Goal: Task Accomplishment & Management: Manage account settings

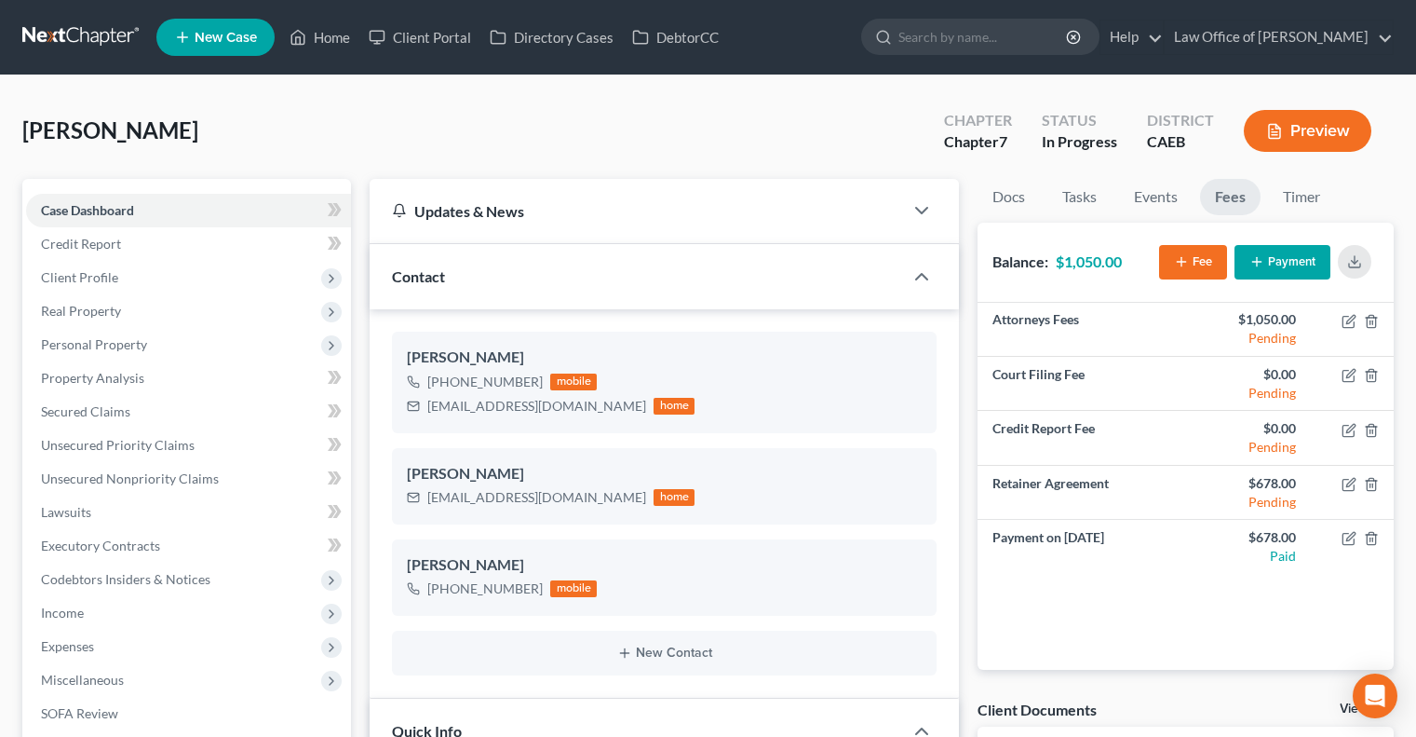
select select "9"
select select "0"
click at [317, 24] on link "Home" at bounding box center [319, 37] width 79 height 34
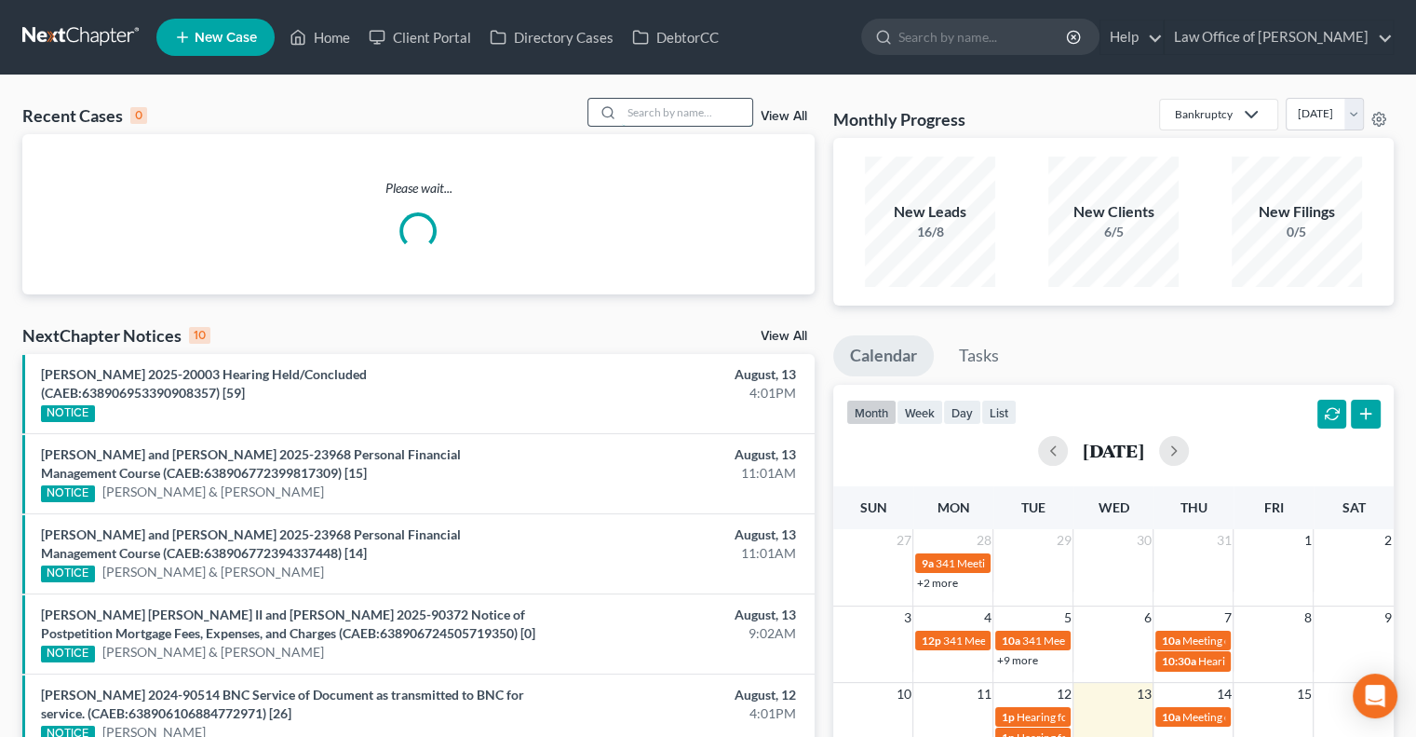
click at [670, 111] on input "search" at bounding box center [687, 112] width 130 height 27
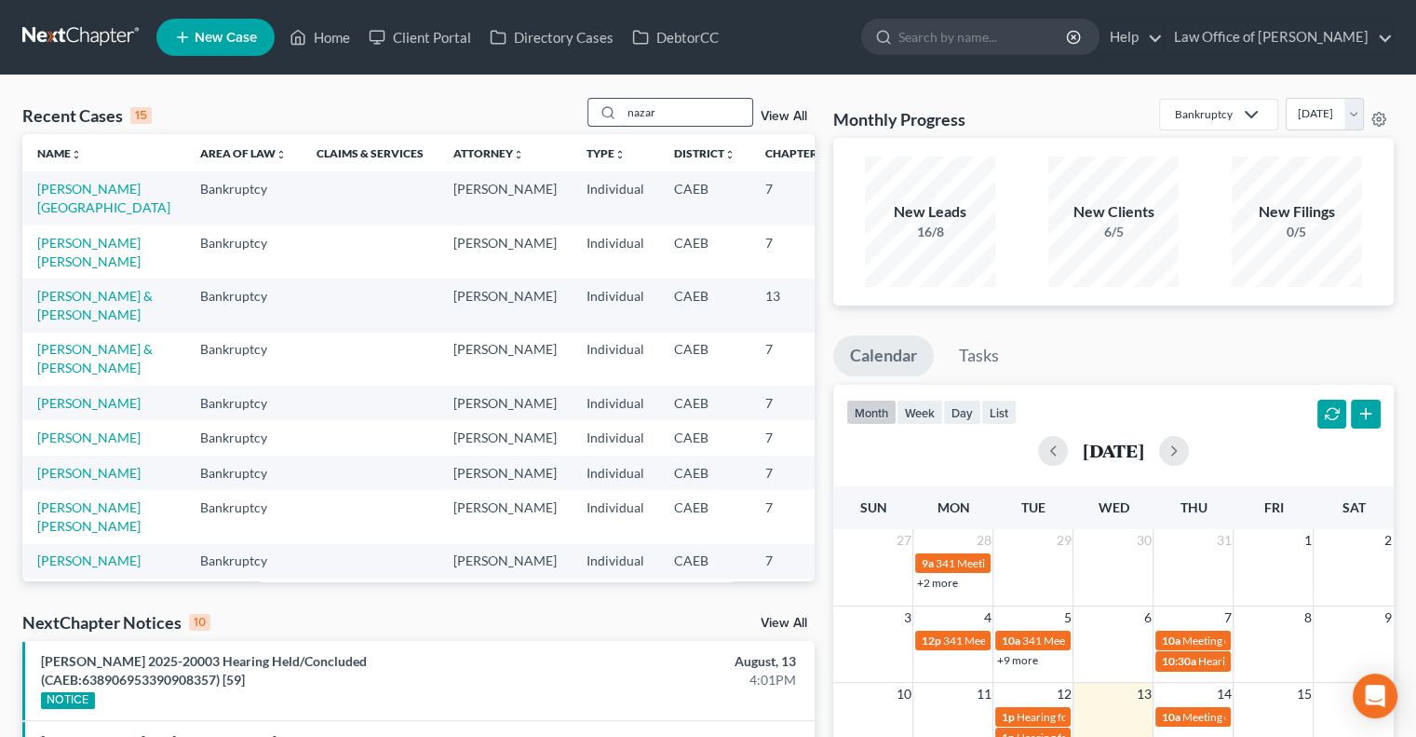
type input "nazar"
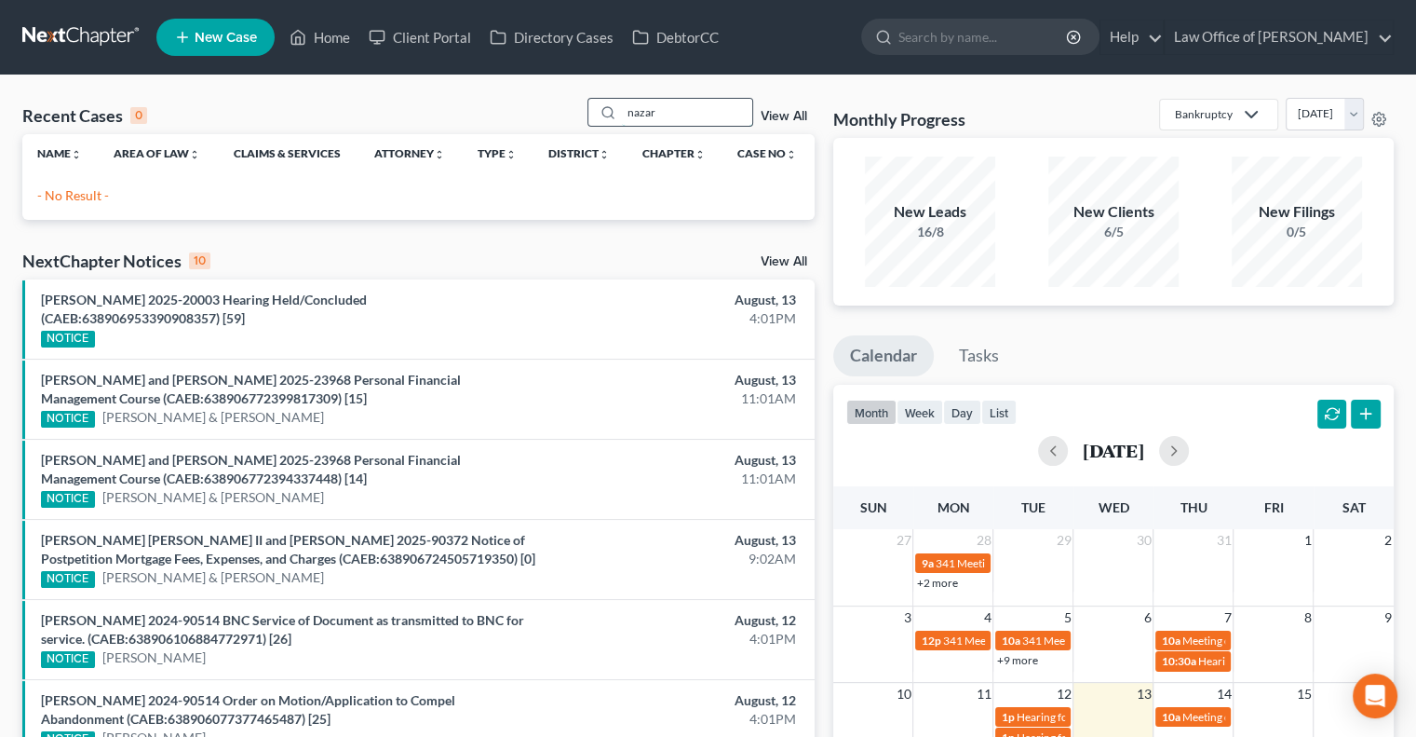
drag, startPoint x: 664, startPoint y: 119, endPoint x: 594, endPoint y: 119, distance: 69.8
click at [594, 119] on div "nazar" at bounding box center [671, 112] width 166 height 29
type input "ruby"
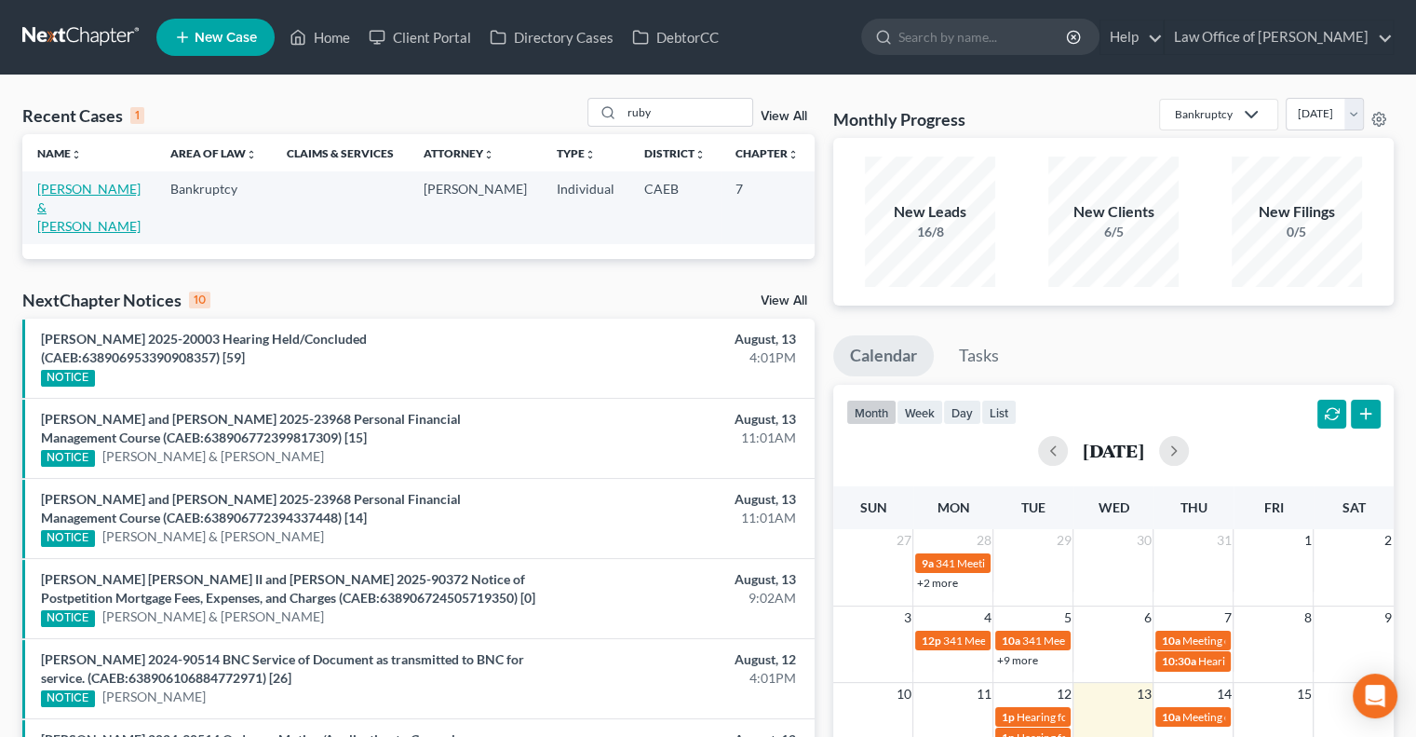
click at [71, 203] on link "[PERSON_NAME] & [PERSON_NAME]" at bounding box center [88, 207] width 103 height 53
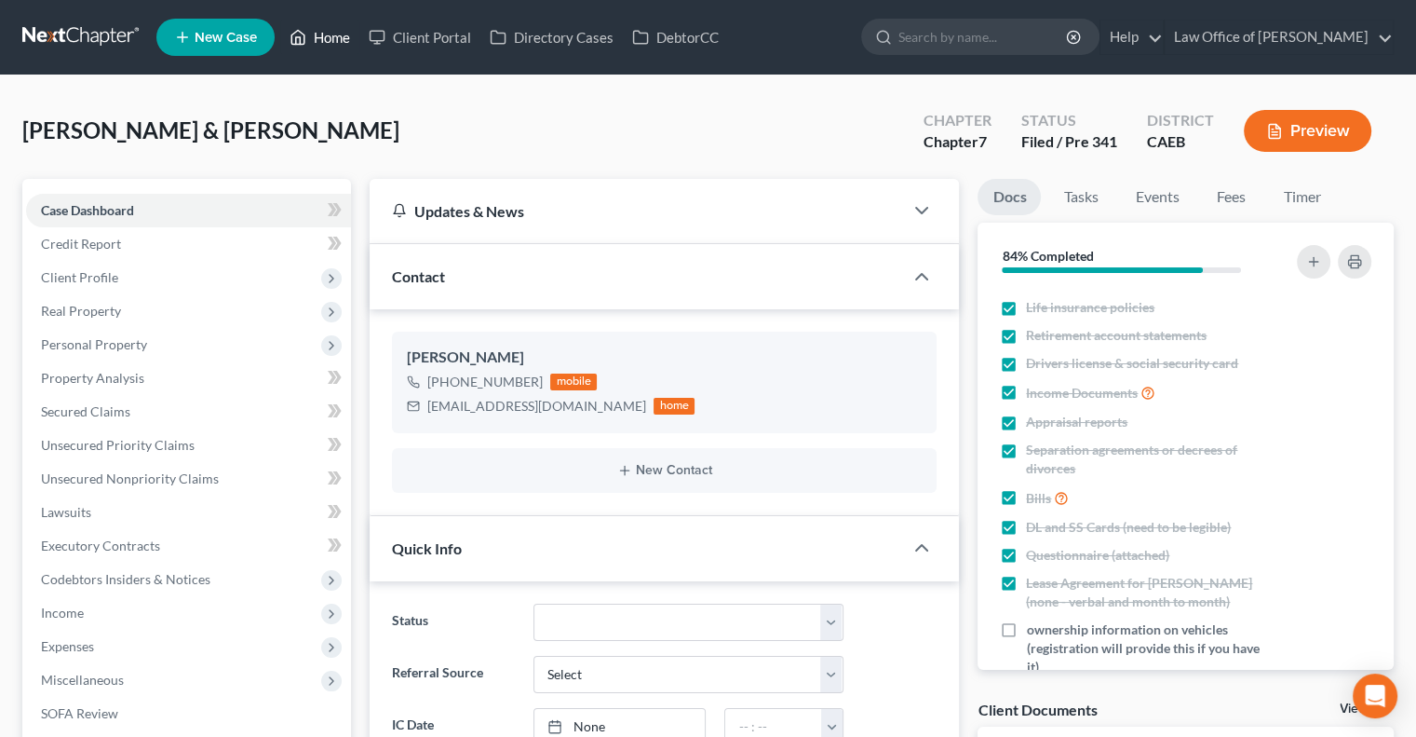
click at [323, 36] on link "Home" at bounding box center [319, 37] width 79 height 34
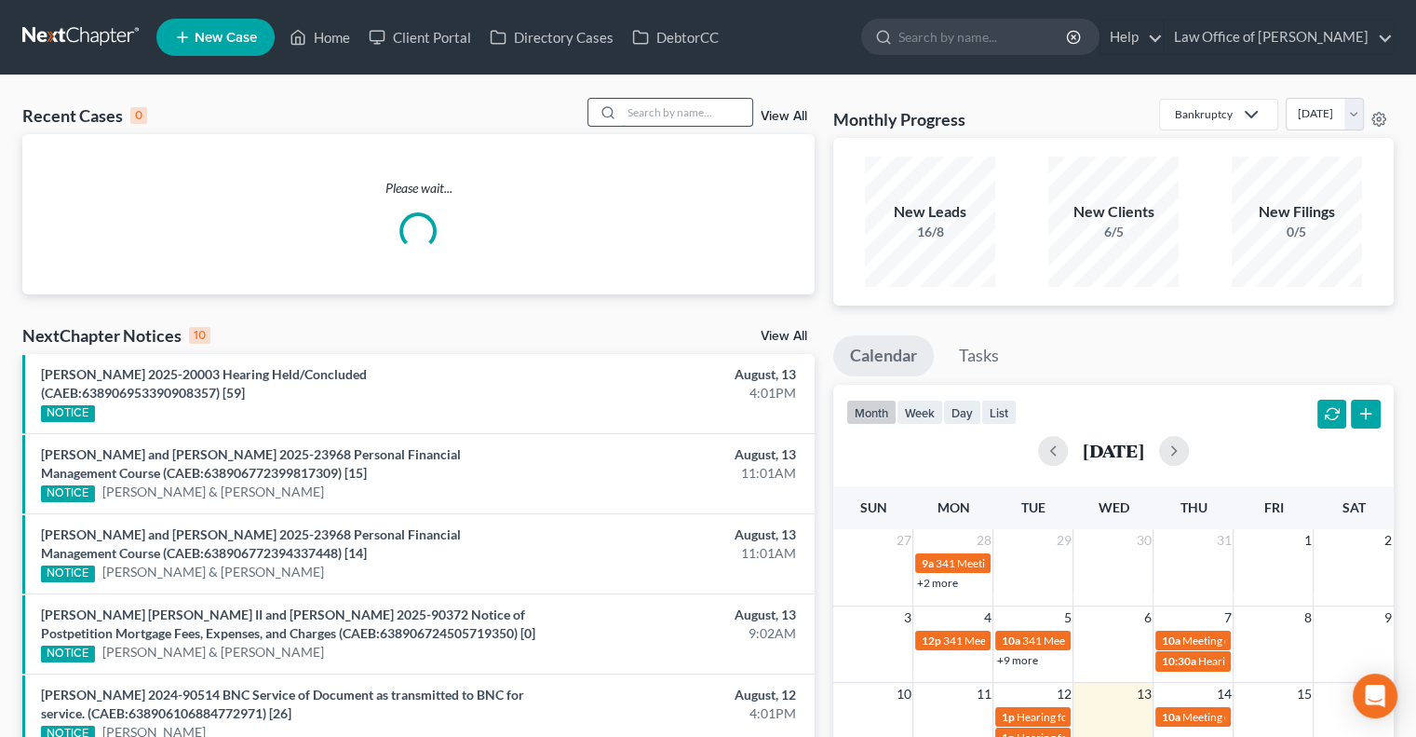
click at [700, 118] on input "search" at bounding box center [687, 112] width 130 height 27
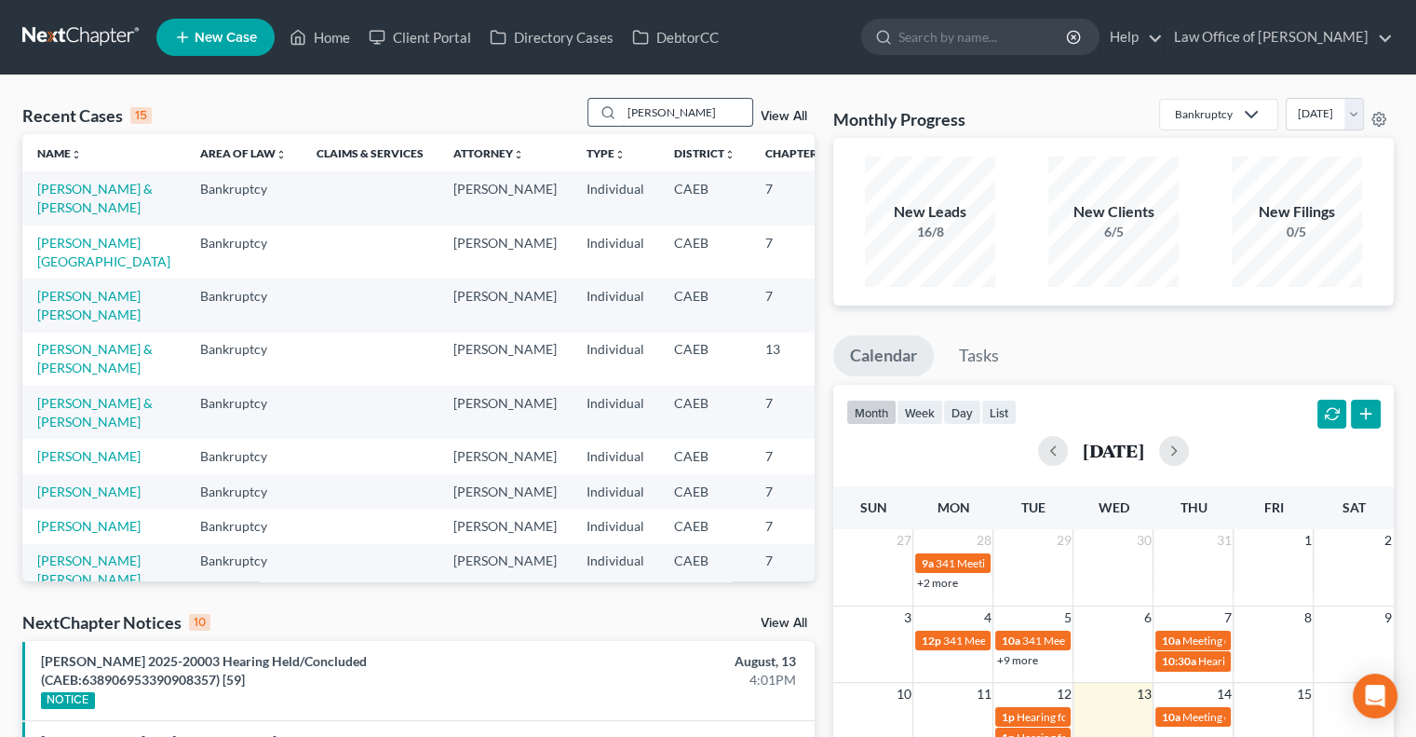
type input "[PERSON_NAME]"
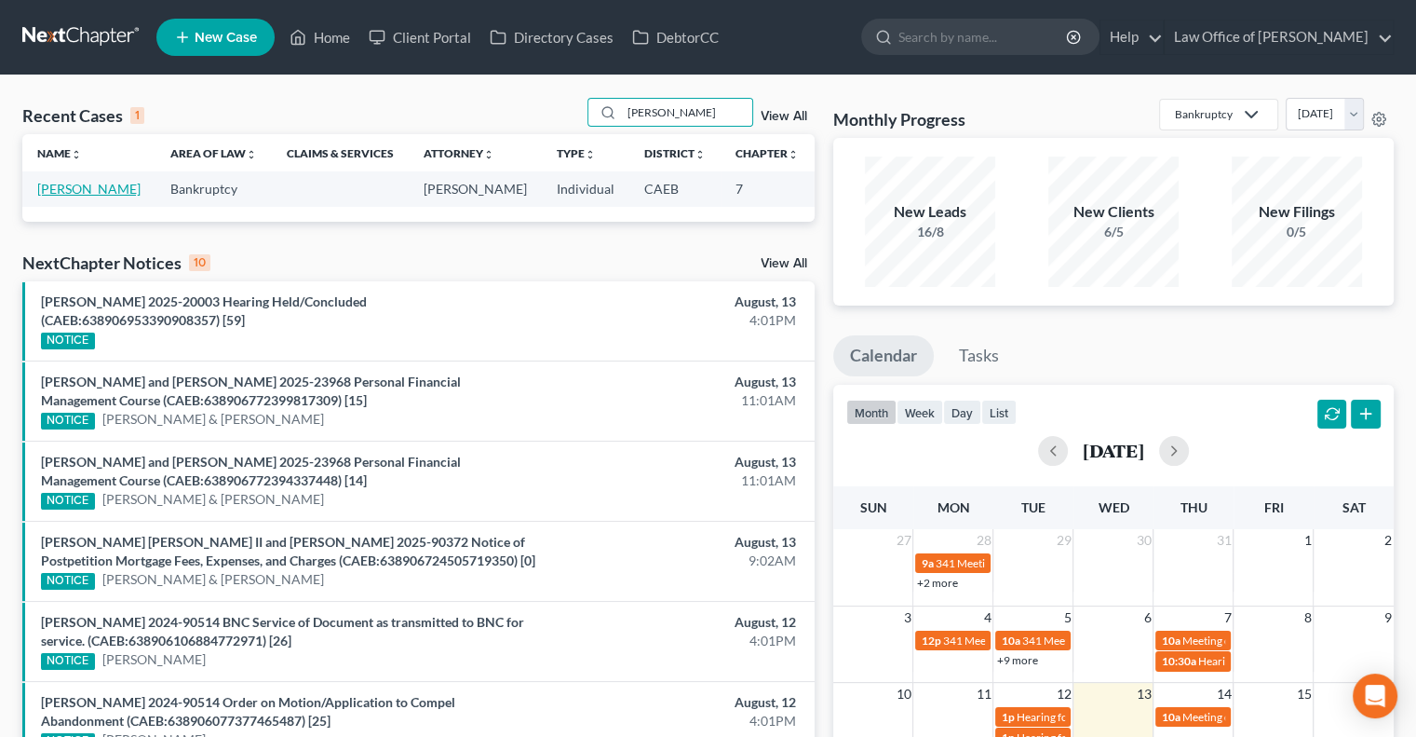
click at [52, 196] on link "[PERSON_NAME]" at bounding box center [88, 189] width 103 height 16
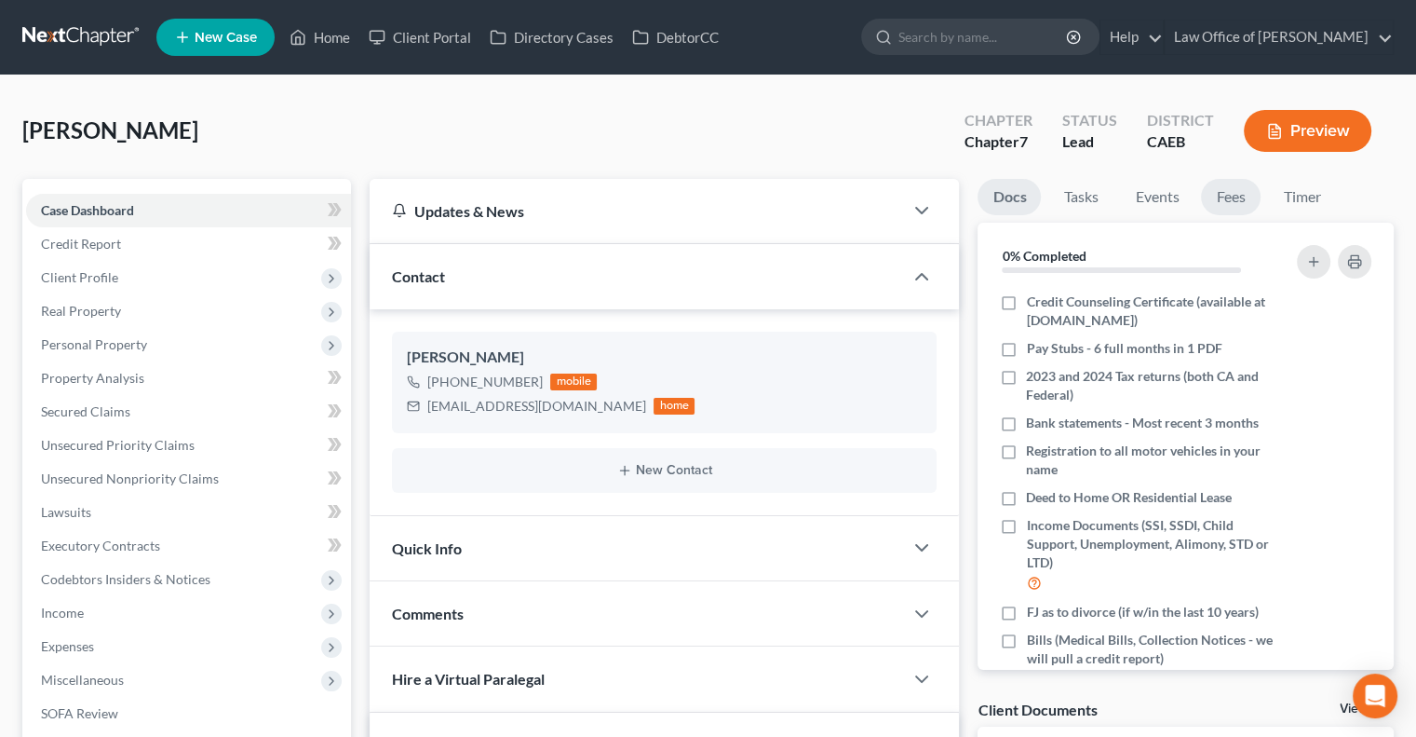
click at [1223, 189] on link "Fees" at bounding box center [1231, 197] width 60 height 36
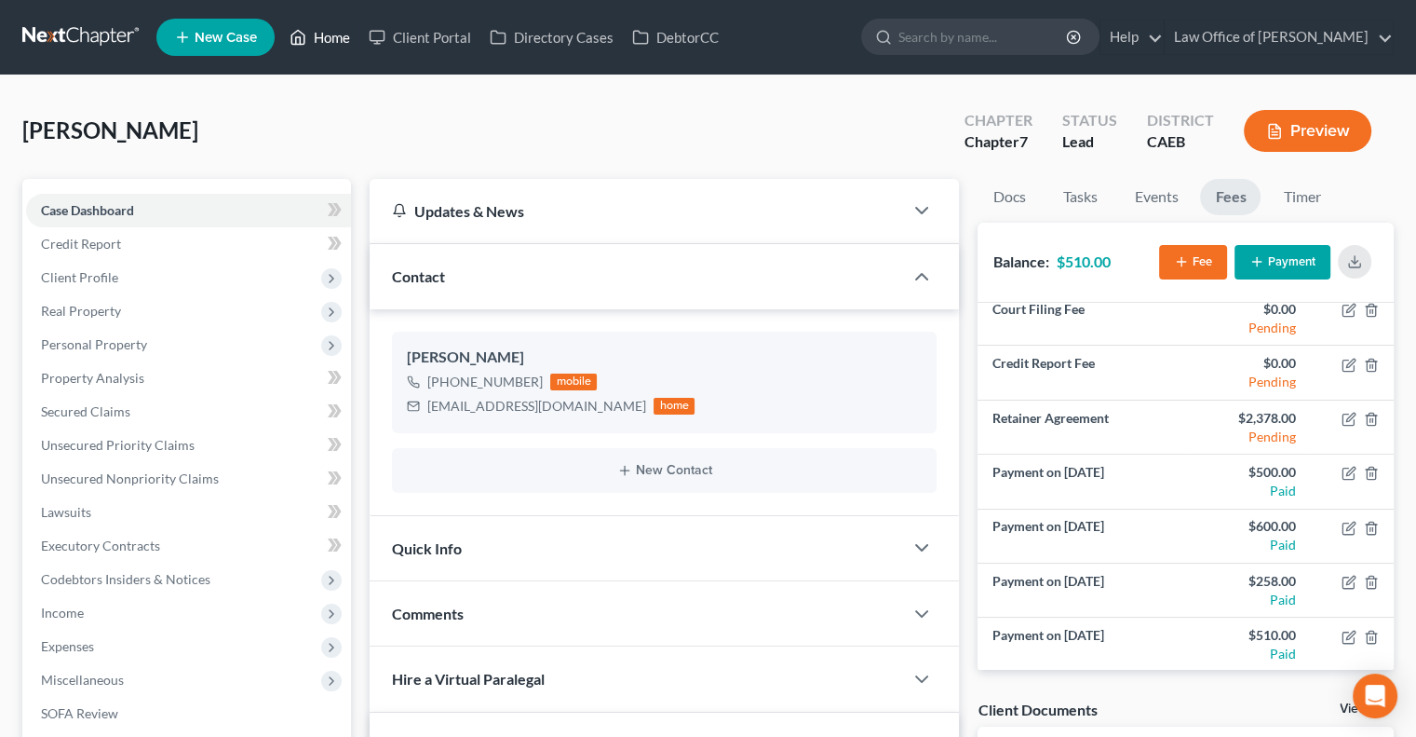
click at [324, 29] on link "Home" at bounding box center [319, 37] width 79 height 34
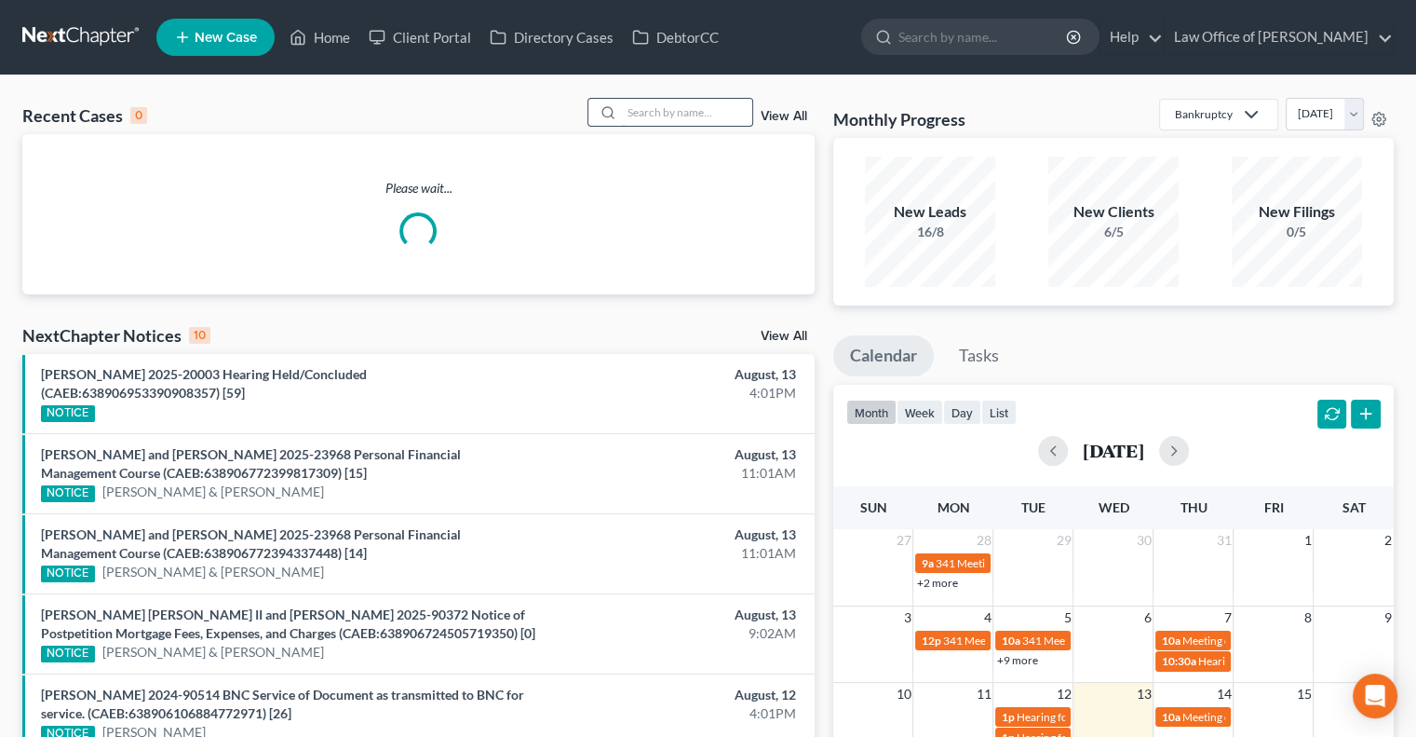
click at [656, 111] on input "search" at bounding box center [687, 112] width 130 height 27
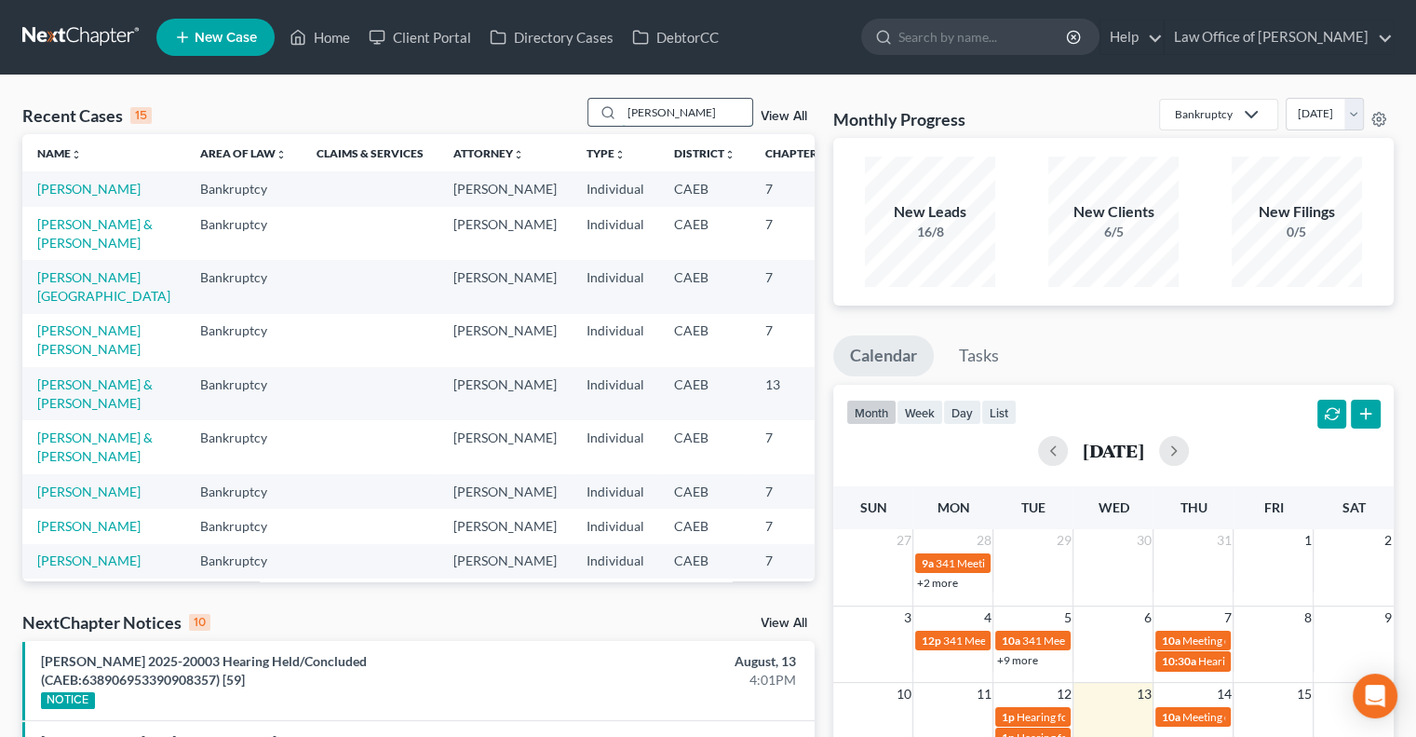
type input "[PERSON_NAME]"
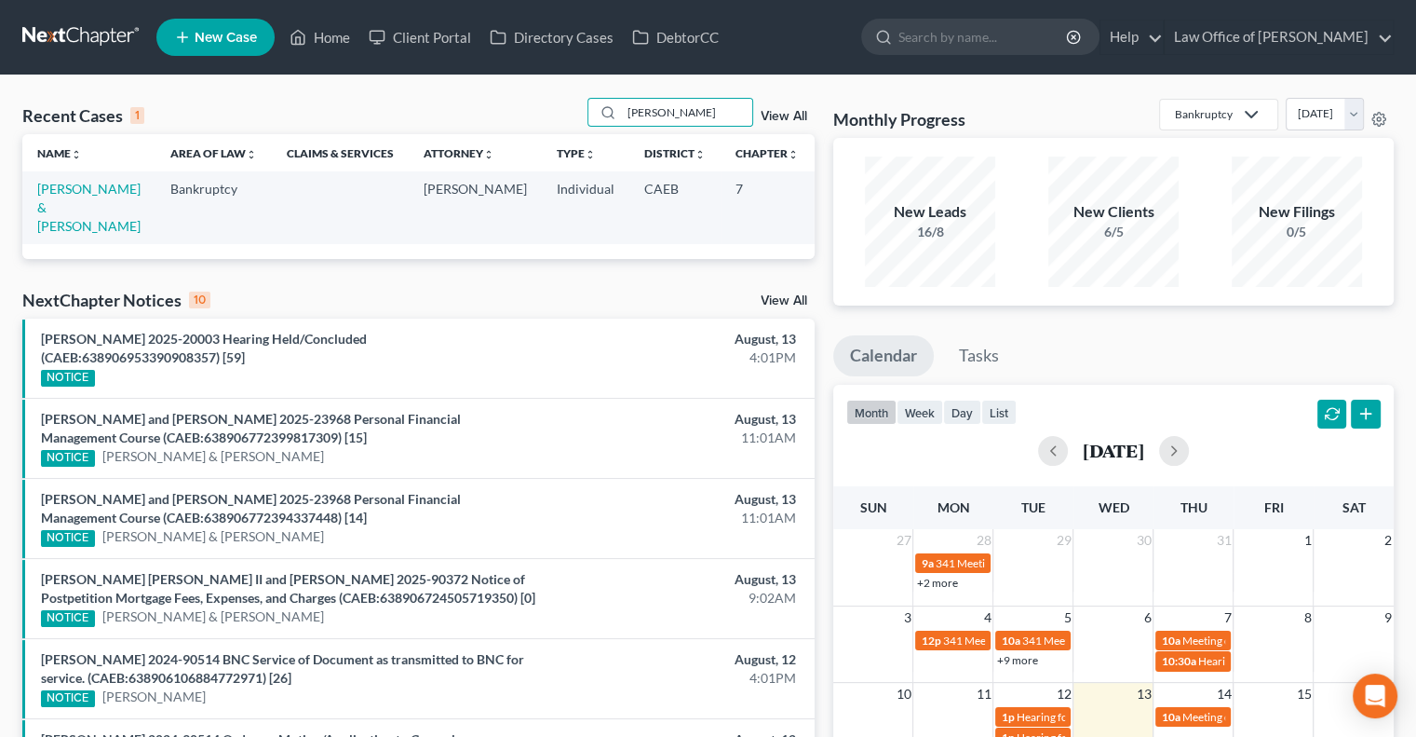
click at [62, 198] on td "[PERSON_NAME] & [PERSON_NAME]" at bounding box center [88, 207] width 133 height 72
click at [62, 203] on link "[PERSON_NAME] & [PERSON_NAME]" at bounding box center [88, 207] width 103 height 53
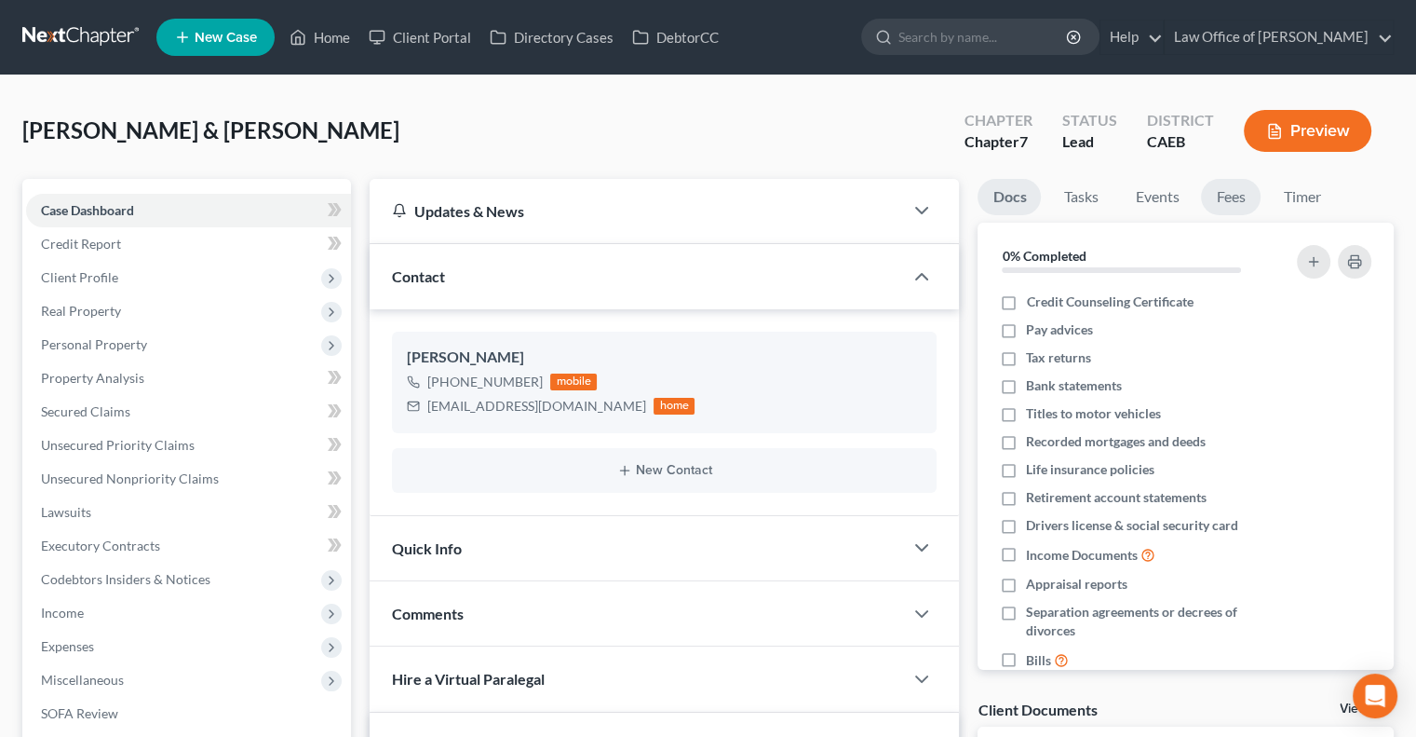
click at [1222, 196] on link "Fees" at bounding box center [1231, 197] width 60 height 36
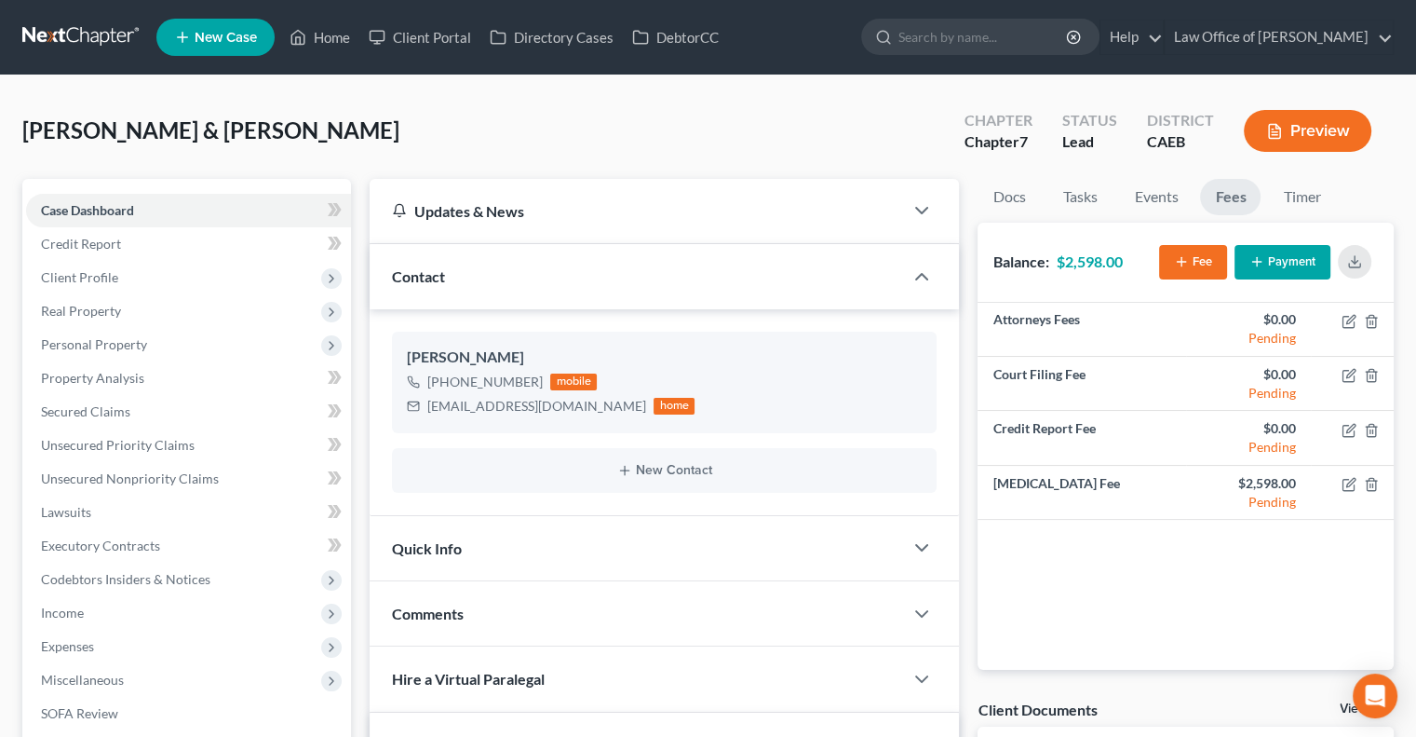
click at [1265, 257] on button "Payment" at bounding box center [1283, 262] width 96 height 34
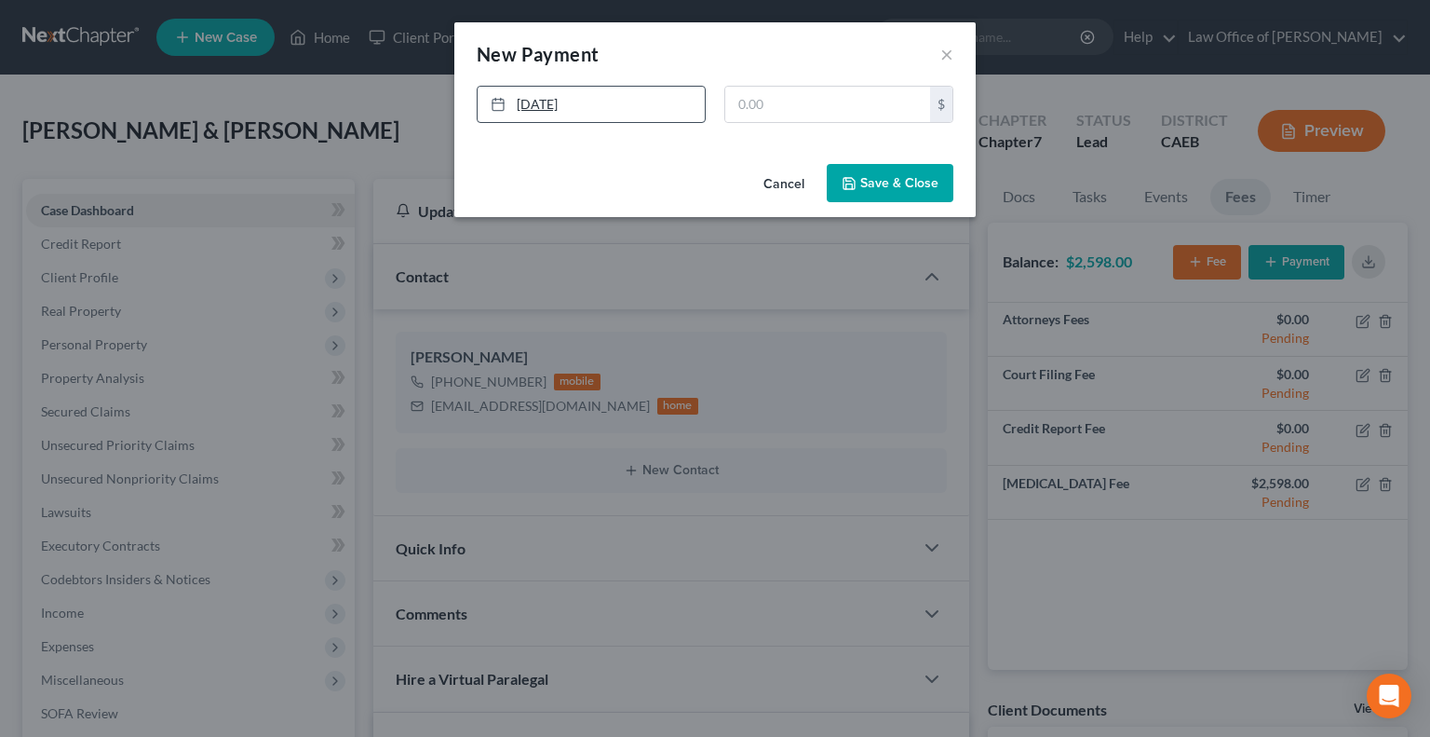
click at [557, 103] on link "[DATE]" at bounding box center [591, 104] width 227 height 35
click at [797, 92] on input "text" at bounding box center [827, 104] width 205 height 35
type input "600"
click at [859, 176] on button "Save & Close" at bounding box center [890, 183] width 127 height 39
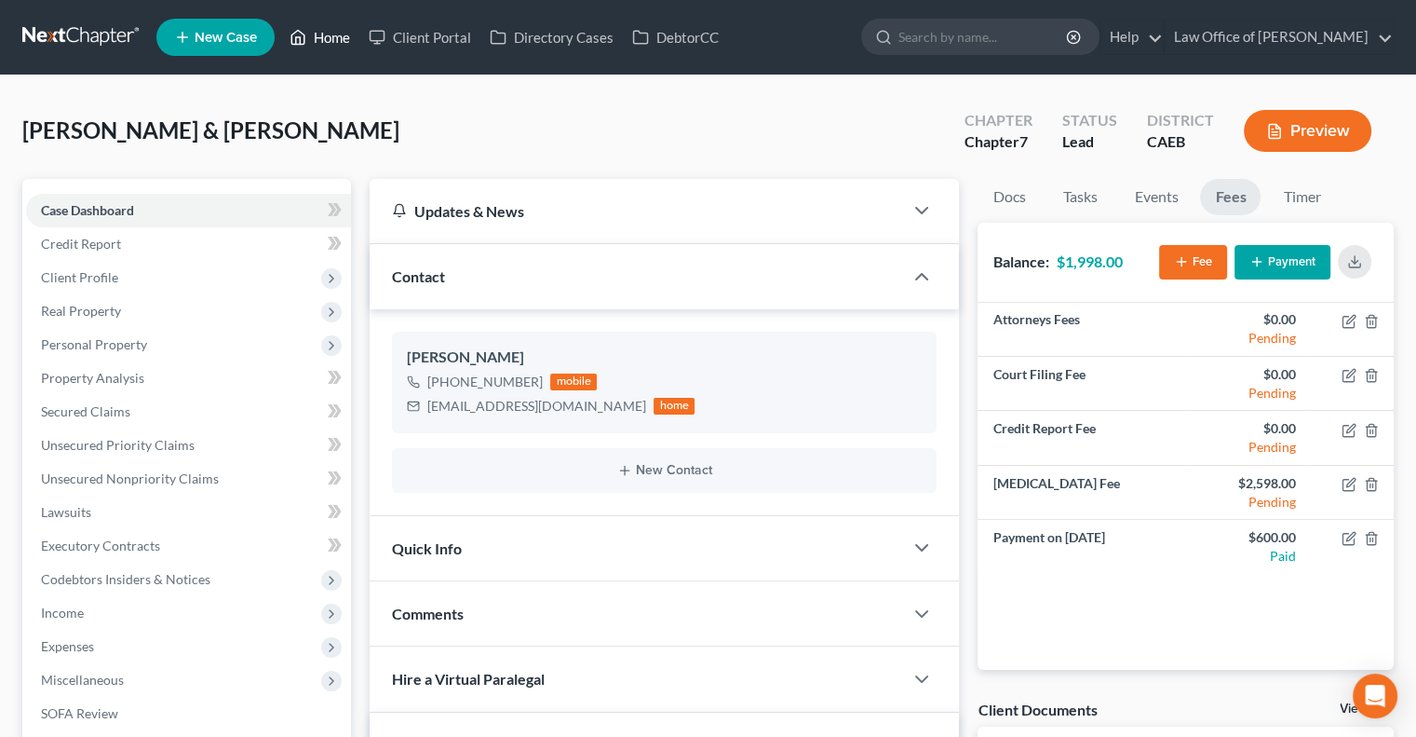
click at [330, 43] on link "Home" at bounding box center [319, 37] width 79 height 34
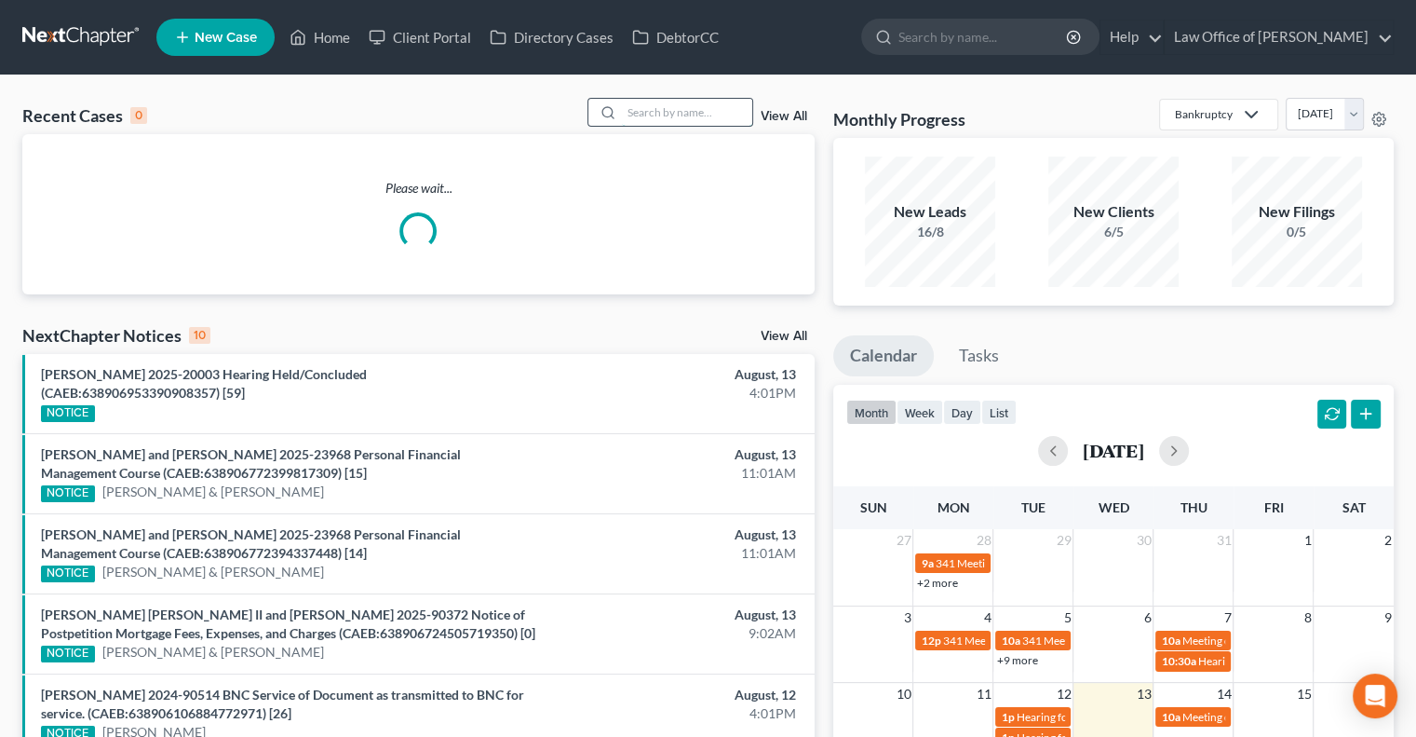
click at [697, 121] on input "search" at bounding box center [687, 112] width 130 height 27
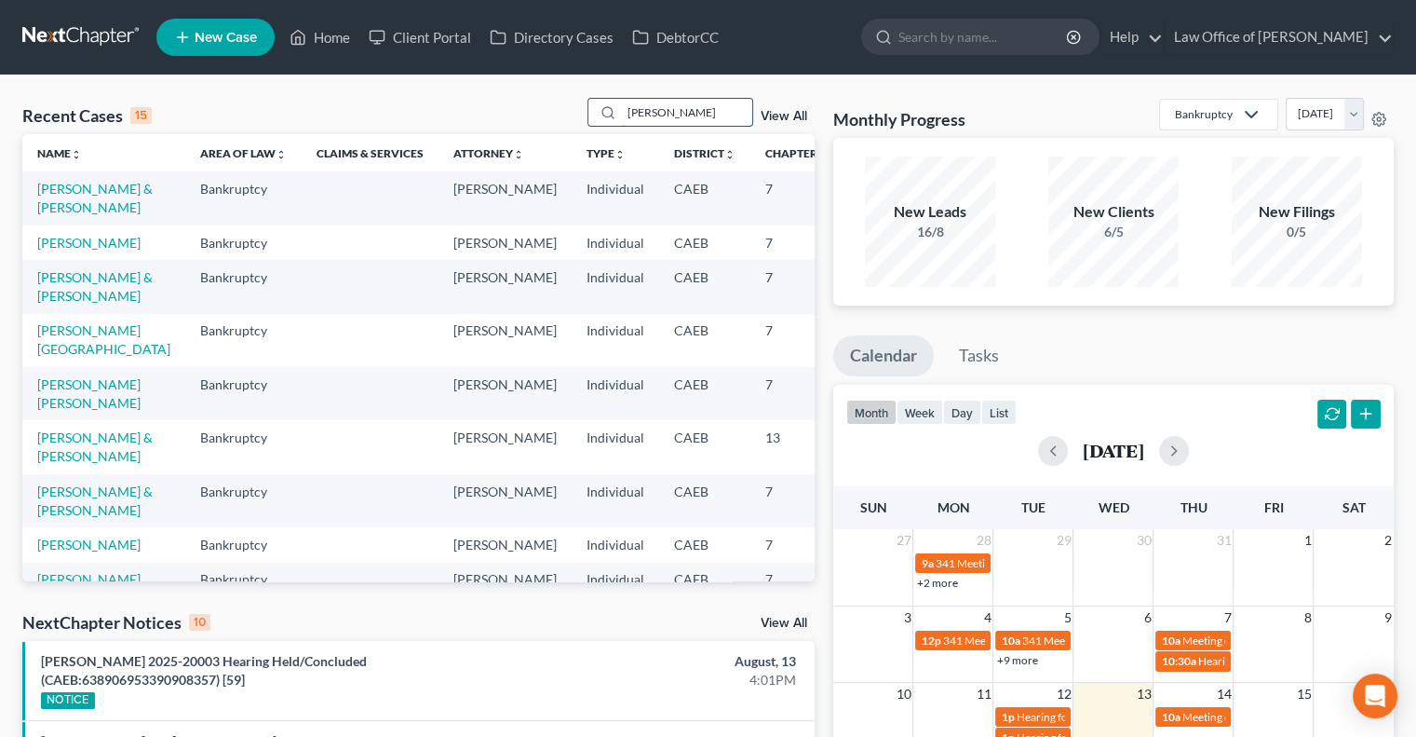
type input "[PERSON_NAME]"
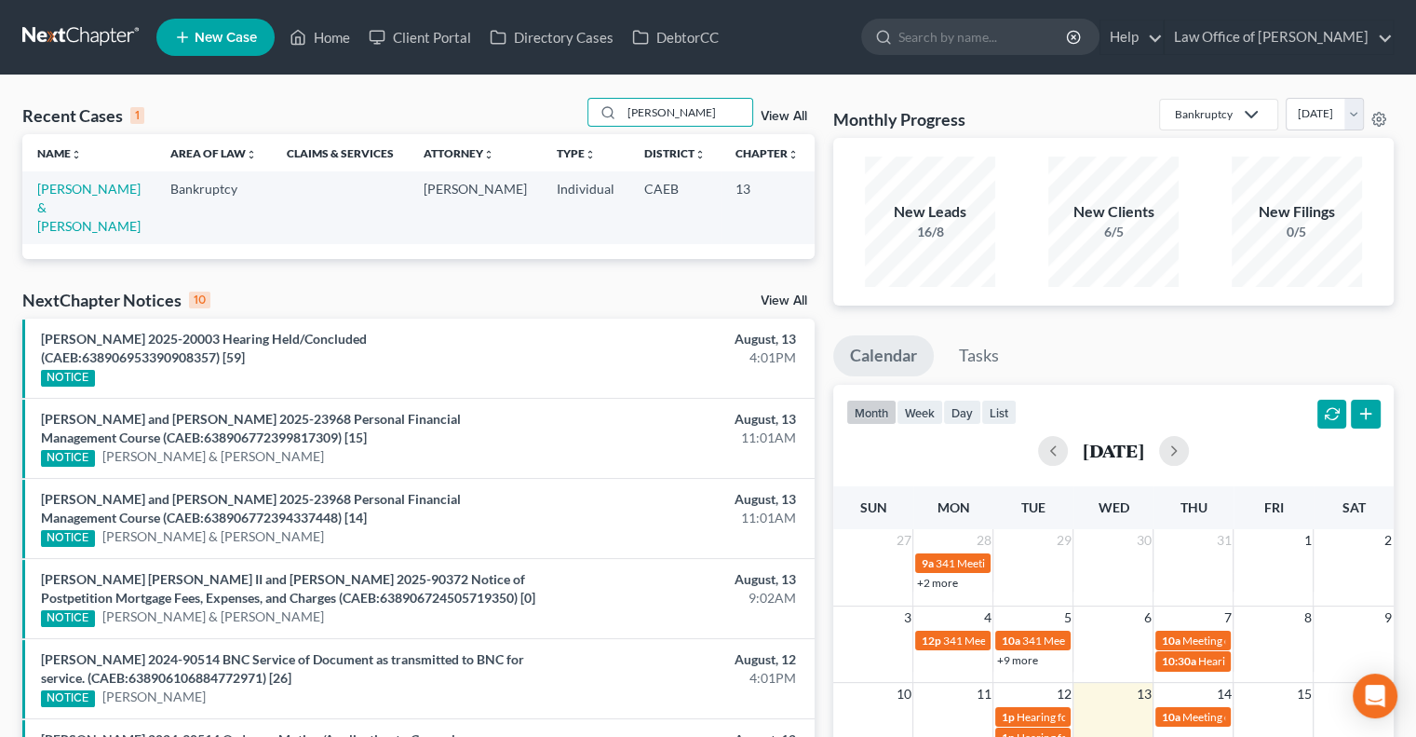
click at [70, 198] on td "[PERSON_NAME] & [PERSON_NAME]" at bounding box center [88, 207] width 133 height 72
click at [64, 213] on link "[PERSON_NAME] & [PERSON_NAME]" at bounding box center [88, 207] width 103 height 53
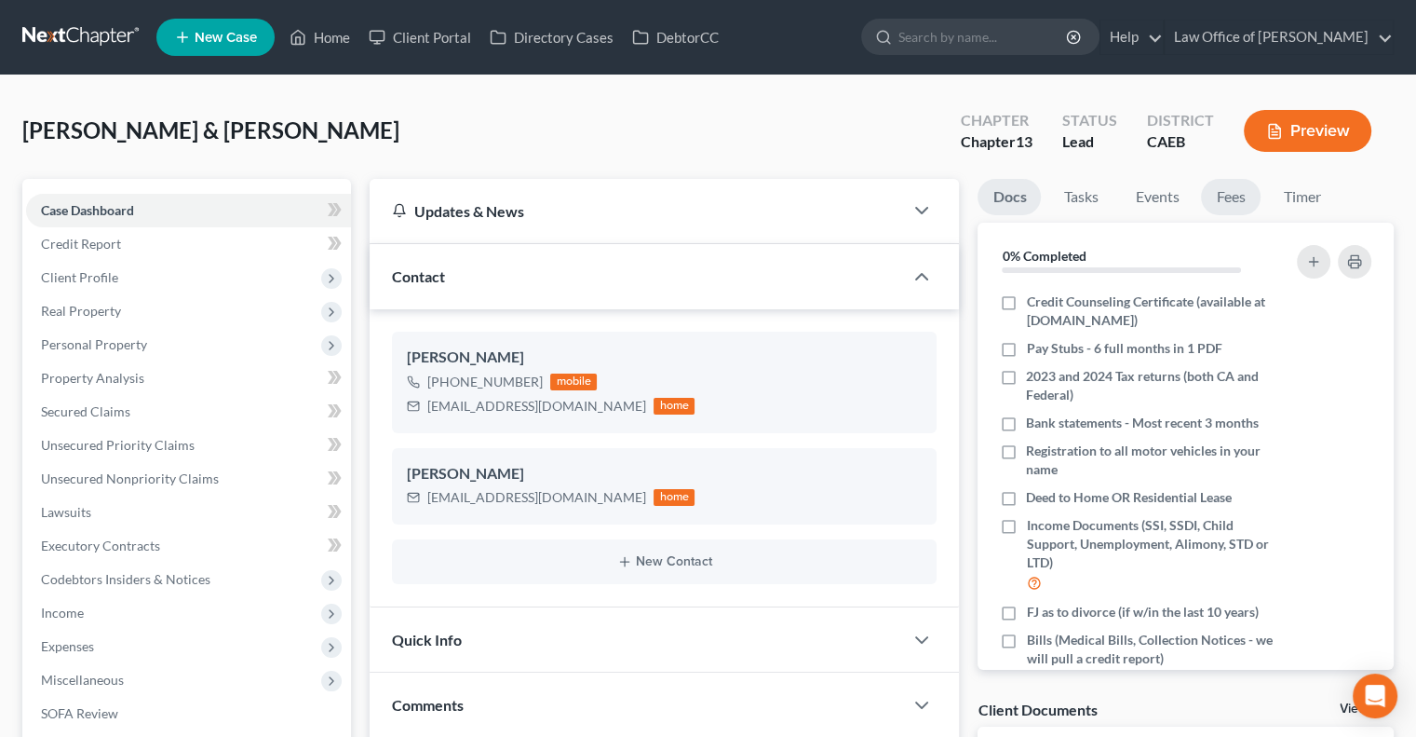
click at [1237, 204] on link "Fees" at bounding box center [1231, 197] width 60 height 36
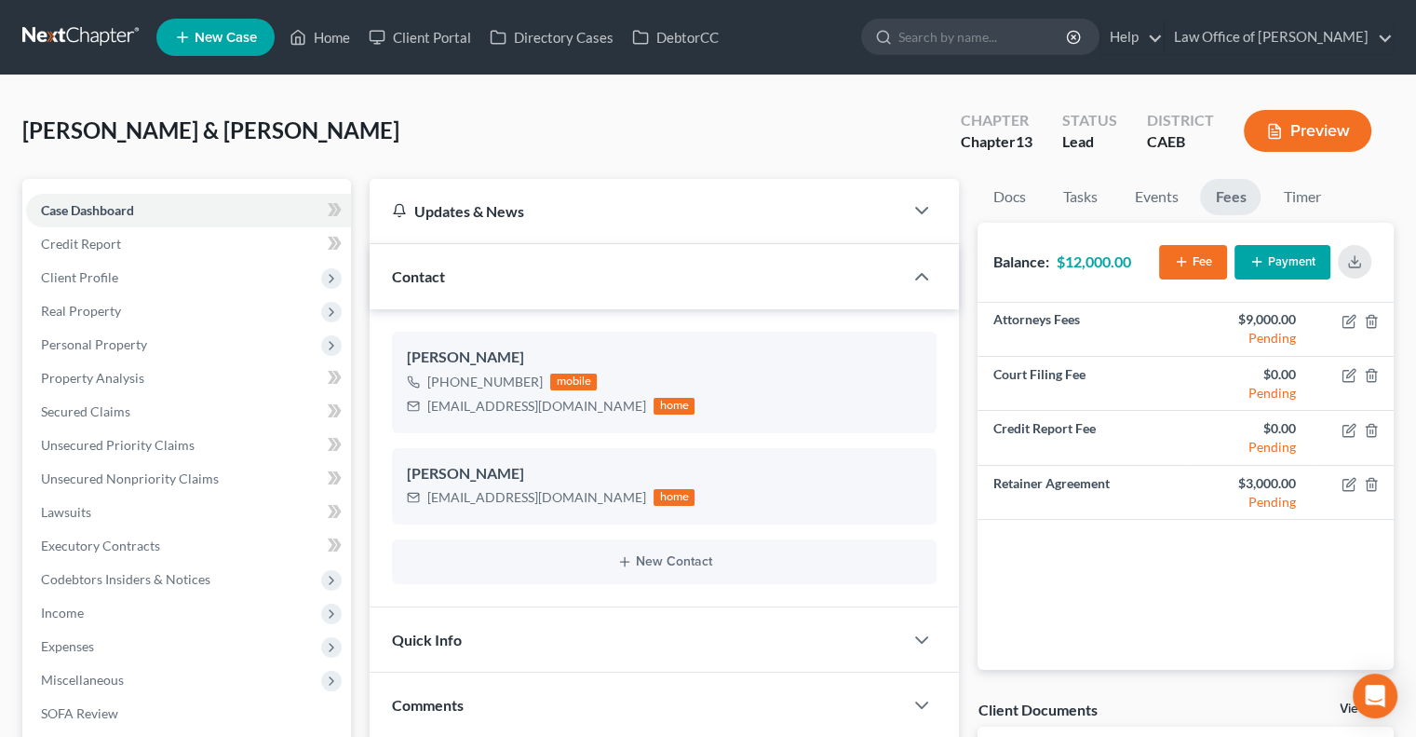
click at [1266, 259] on button "Payment" at bounding box center [1283, 262] width 96 height 34
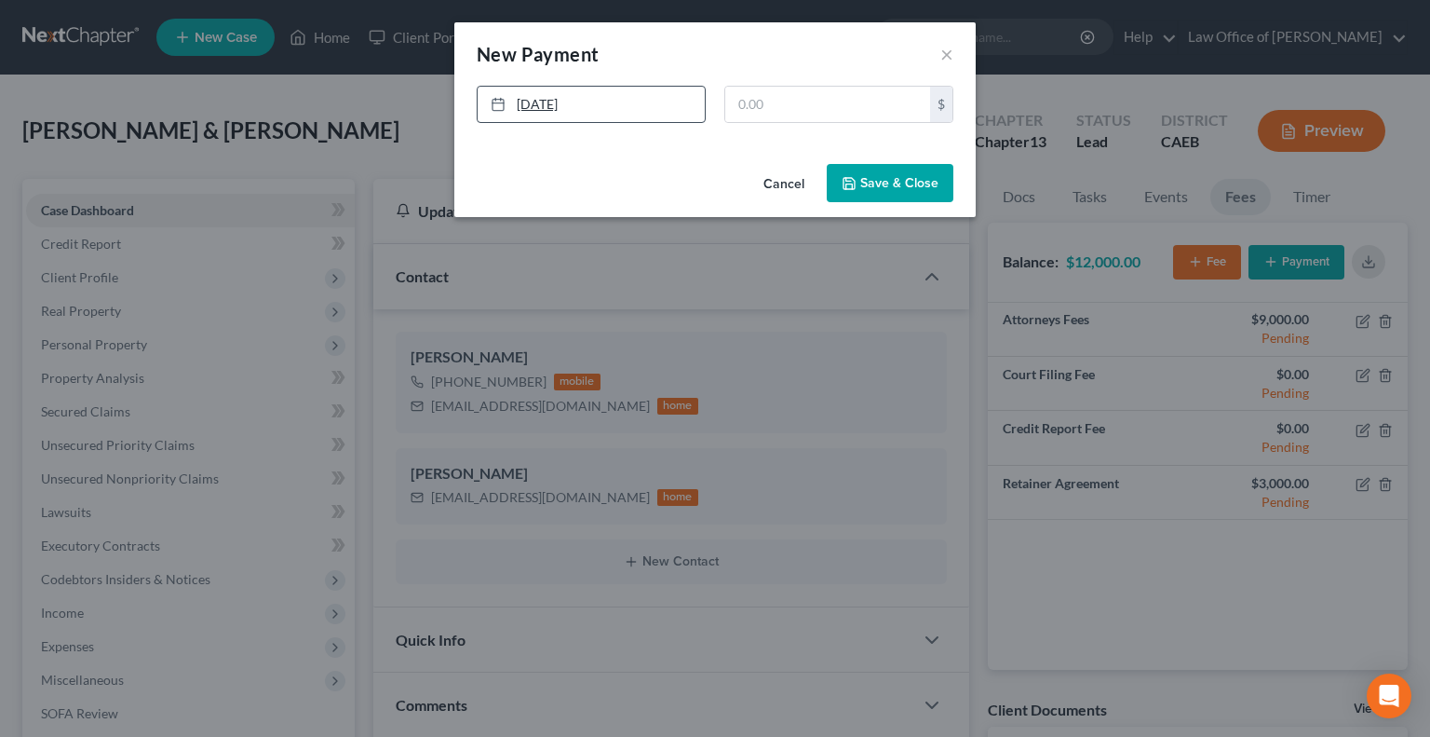
click at [540, 107] on link "[DATE]" at bounding box center [591, 104] width 227 height 35
click at [767, 103] on input "text" at bounding box center [827, 104] width 205 height 35
type input "1,000"
click at [864, 178] on button "Save & Close" at bounding box center [890, 183] width 127 height 39
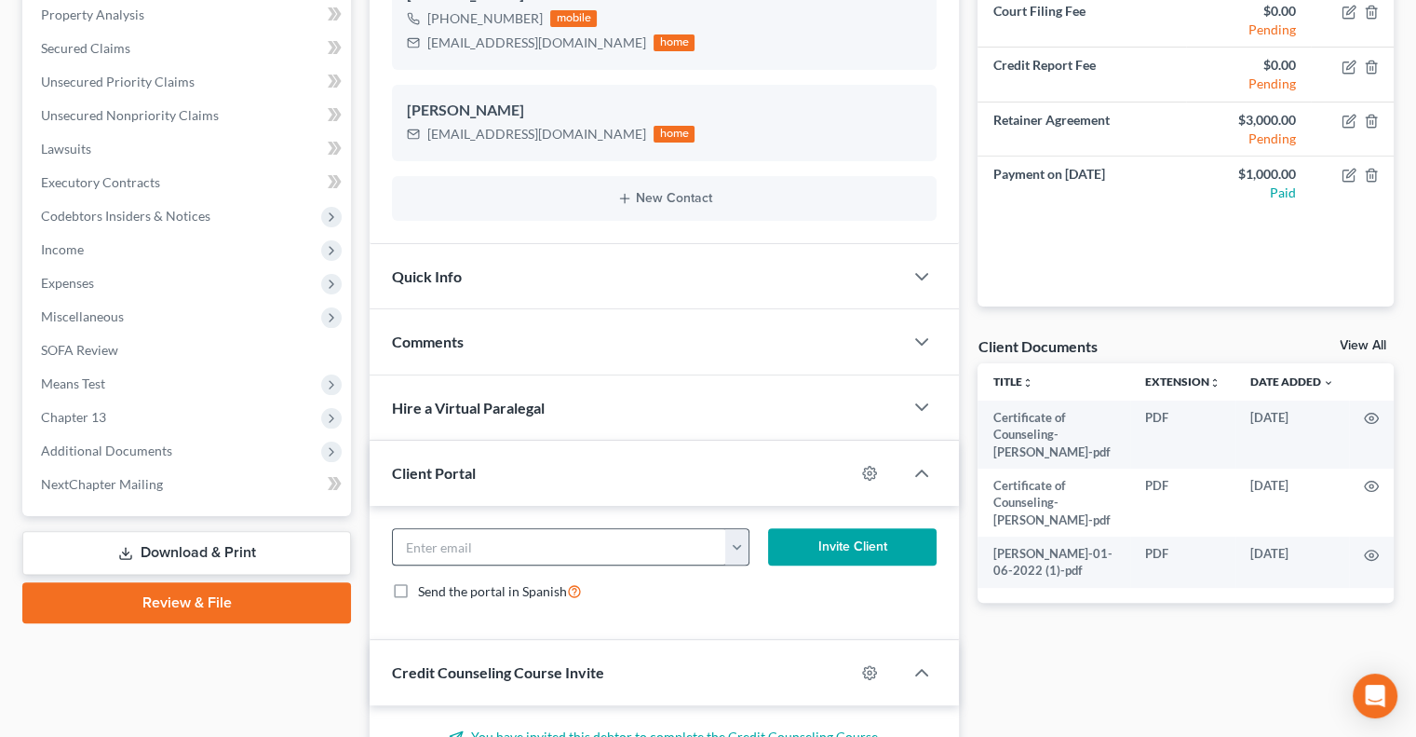
scroll to position [181, 0]
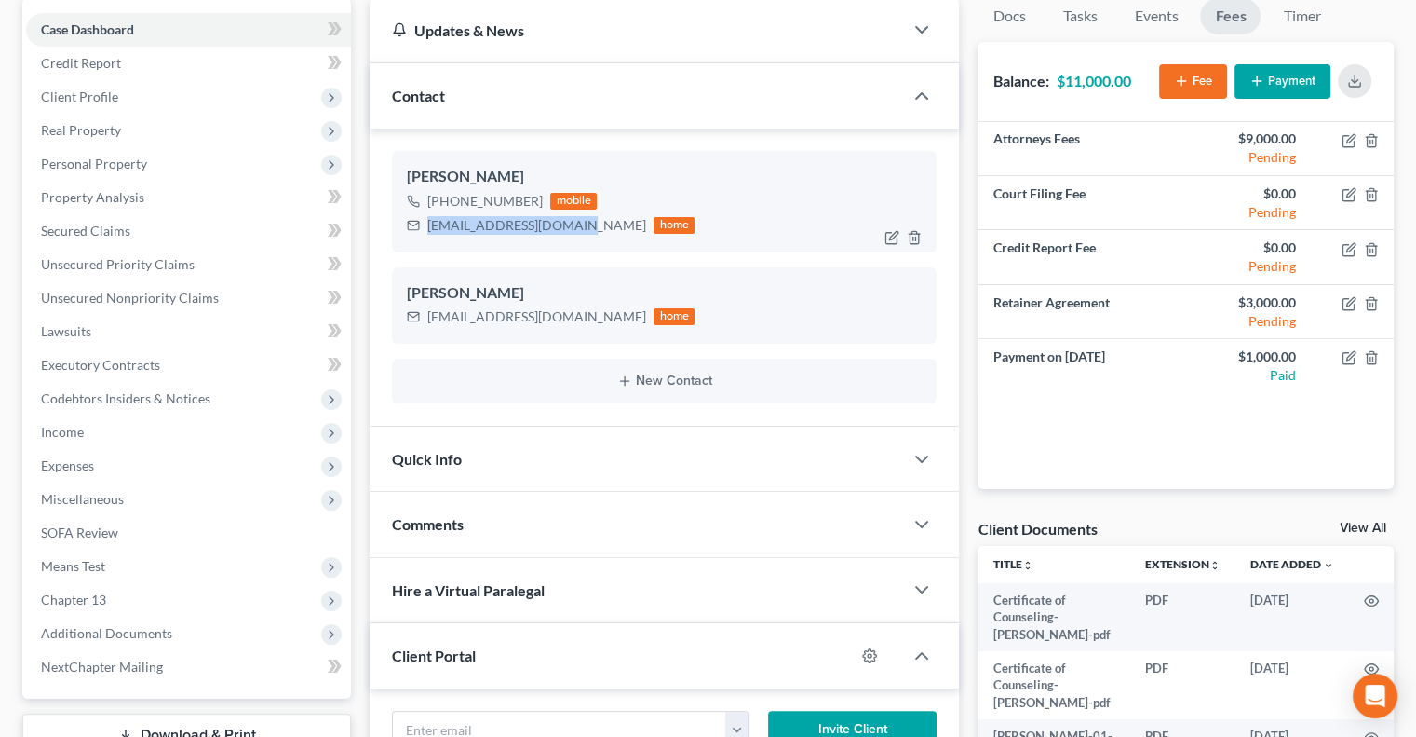
drag, startPoint x: 577, startPoint y: 223, endPoint x: 428, endPoint y: 228, distance: 149.1
click at [428, 228] on div "[EMAIL_ADDRESS][DOMAIN_NAME] home" at bounding box center [551, 225] width 288 height 24
copy div "[EMAIL_ADDRESS][DOMAIN_NAME]"
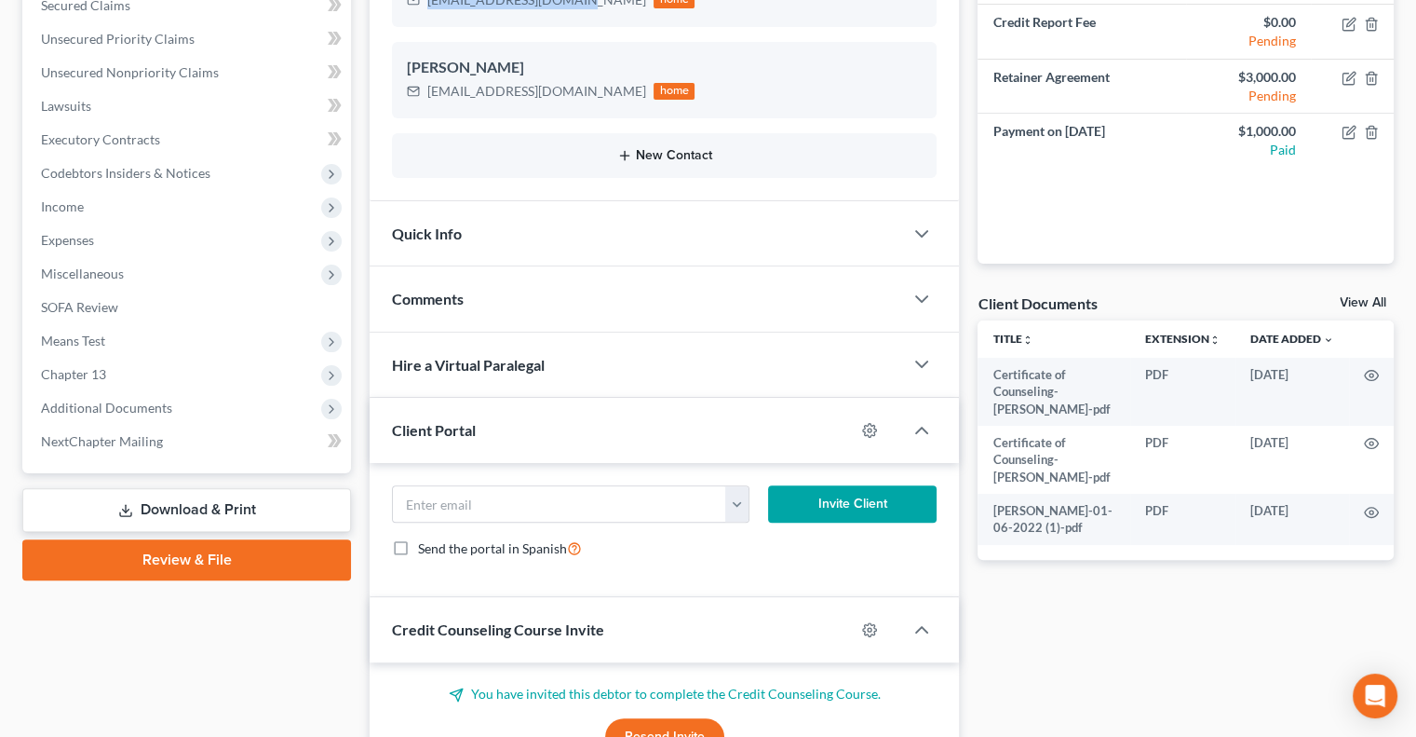
scroll to position [408, 0]
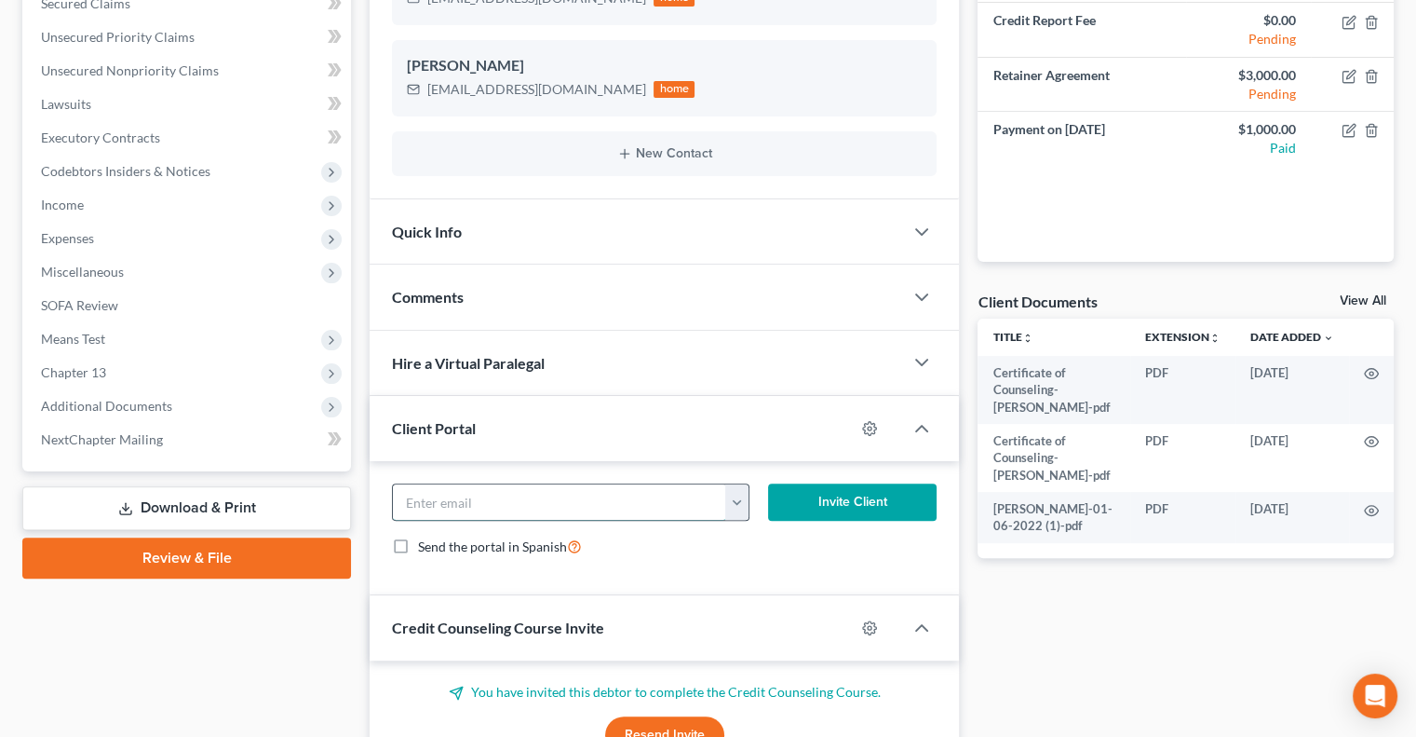
click at [512, 494] on input "email" at bounding box center [559, 501] width 333 height 35
paste input "[EMAIL_ADDRESS][DOMAIN_NAME]"
type input "[EMAIL_ADDRESS][DOMAIN_NAME]"
click at [811, 502] on button "Invite Client" at bounding box center [852, 501] width 169 height 37
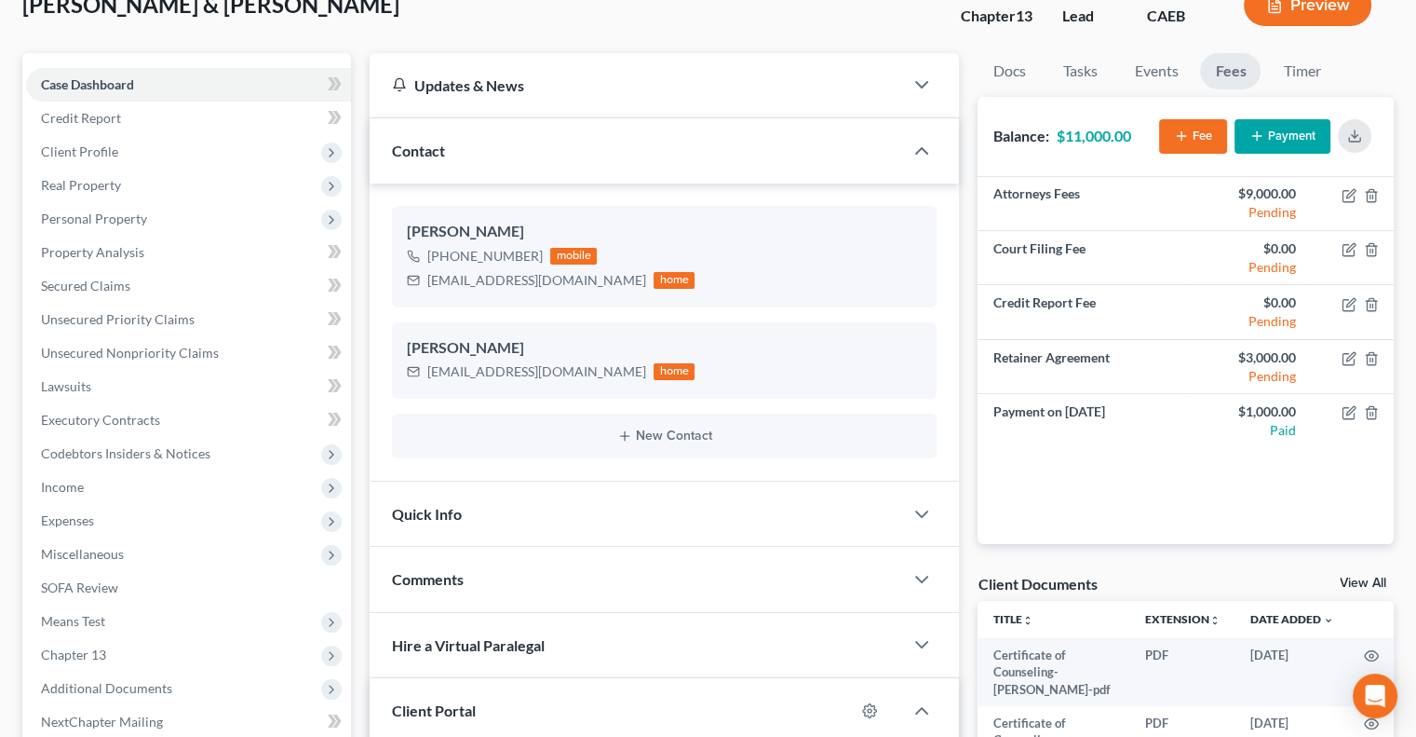
scroll to position [156, 0]
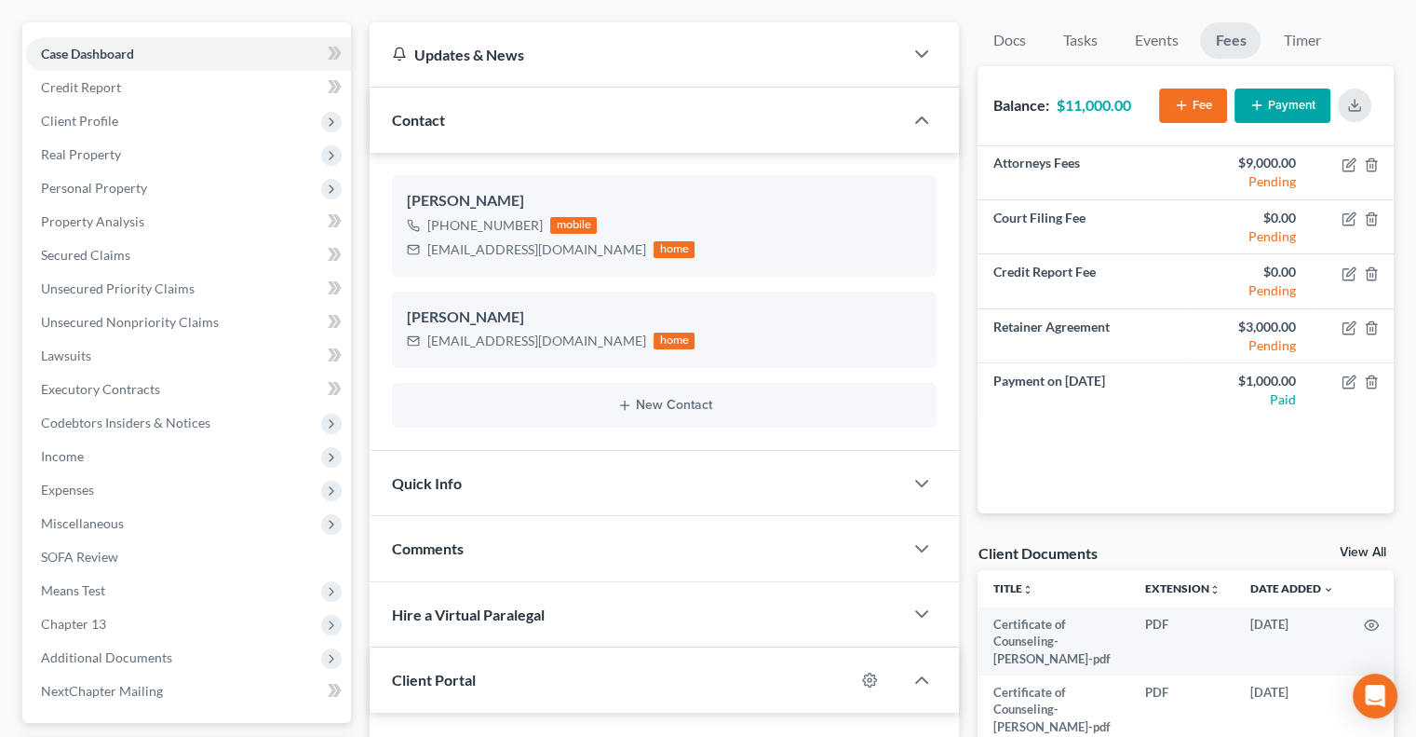
click at [603, 480] on div "Quick Info" at bounding box center [637, 483] width 534 height 64
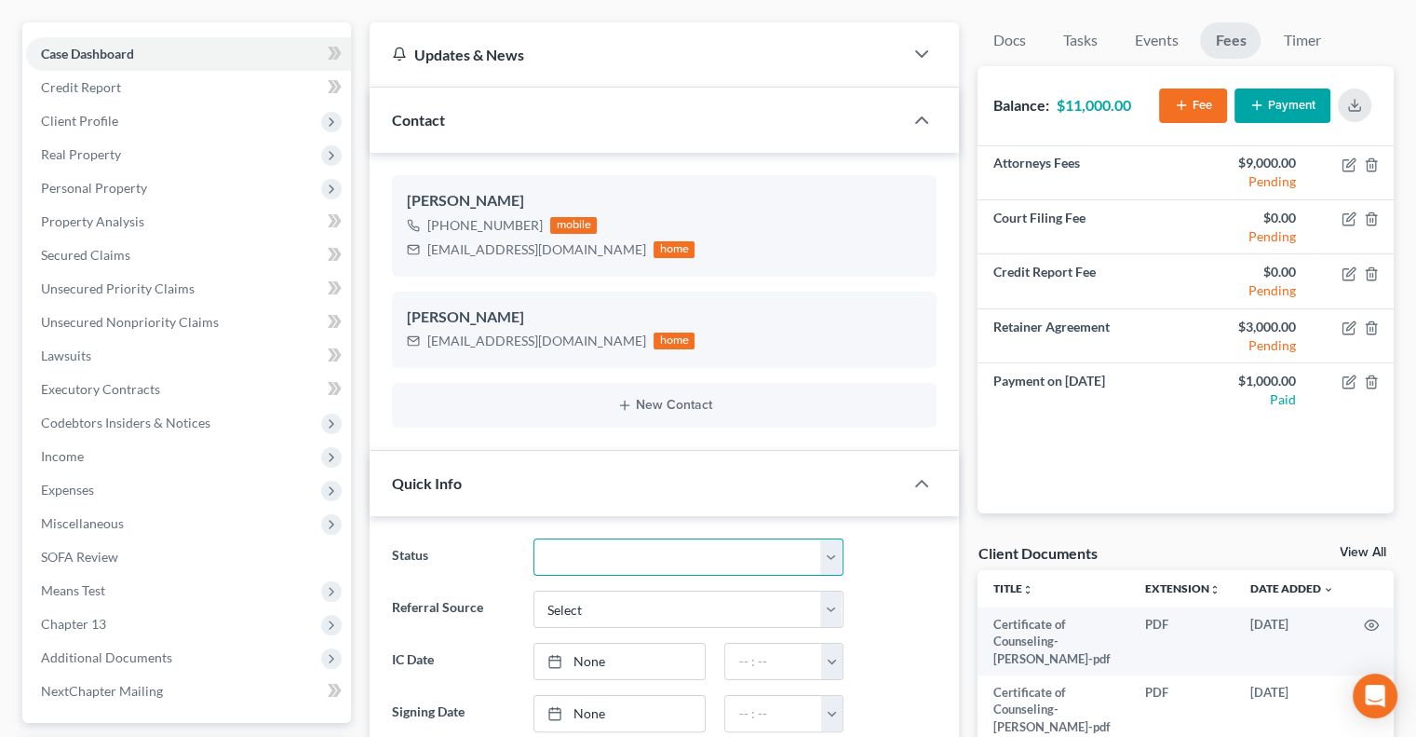
click at [827, 553] on select "Discharged Discharged & Reported Discharge Litigation Dismissal Notice Dismisse…" at bounding box center [689, 556] width 310 height 37
select select "9"
click at [534, 538] on select "Discharged Discharged & Reported Discharge Litigation Dismissal Notice Dismisse…" at bounding box center [689, 556] width 310 height 37
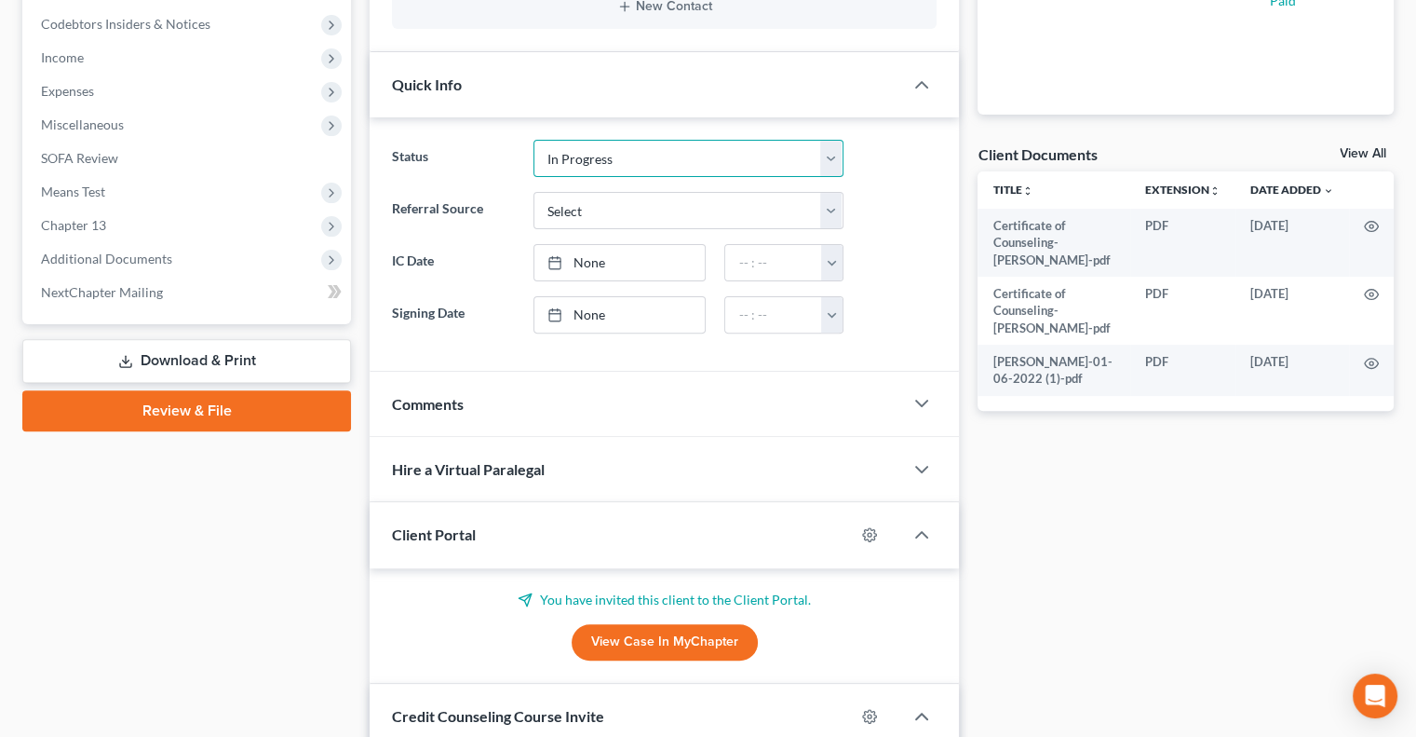
scroll to position [561, 0]
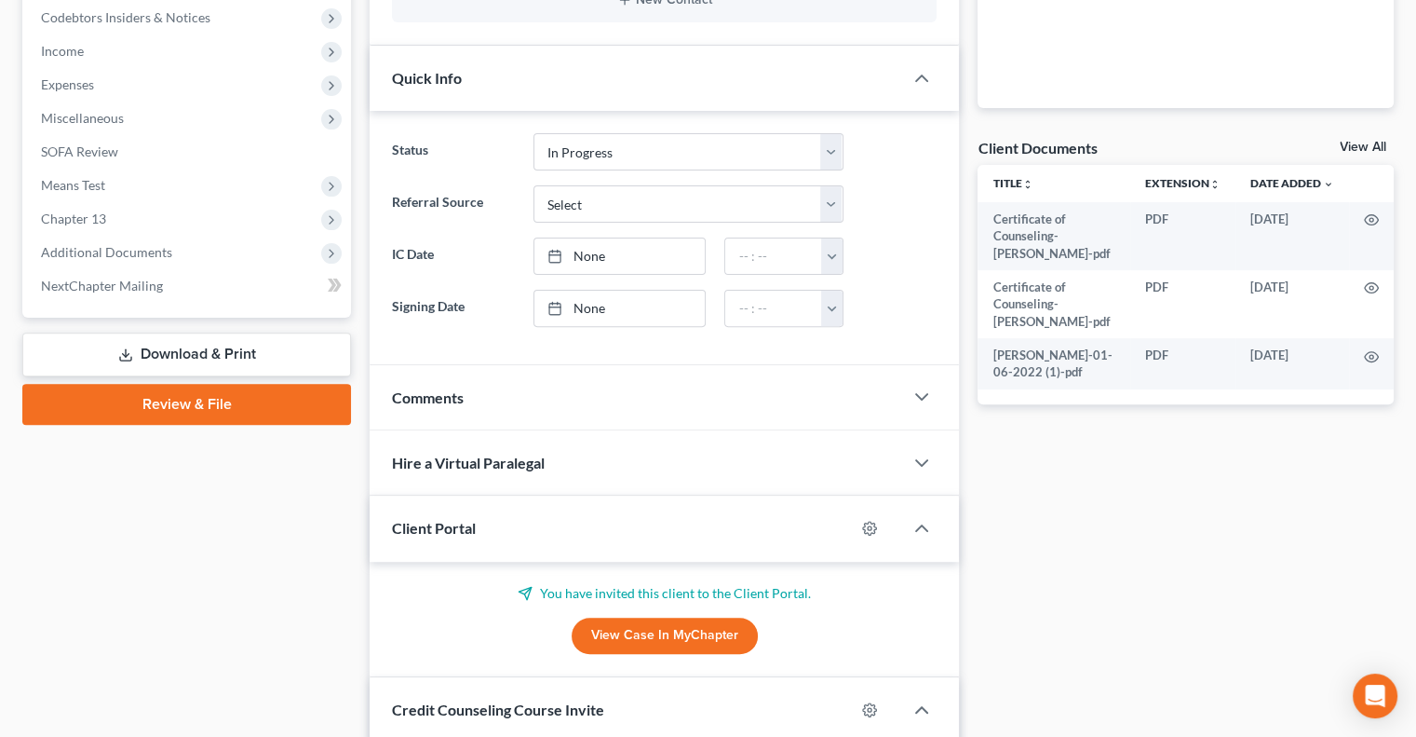
click at [534, 401] on div "Comments" at bounding box center [637, 397] width 534 height 64
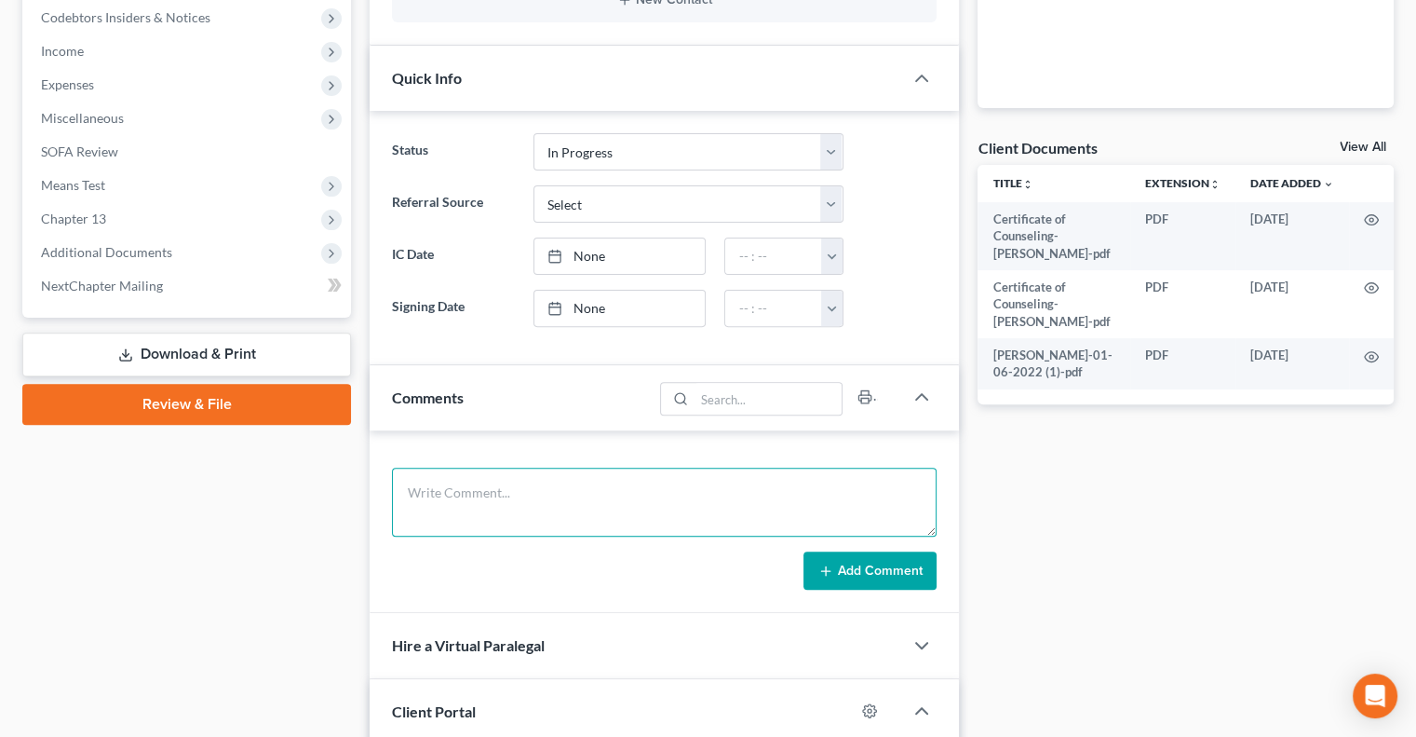
click at [512, 497] on textarea at bounding box center [664, 501] width 545 height 69
type textarea "Assigned to inhouse paralegal to prepare schedules to calculate estimated plan …"
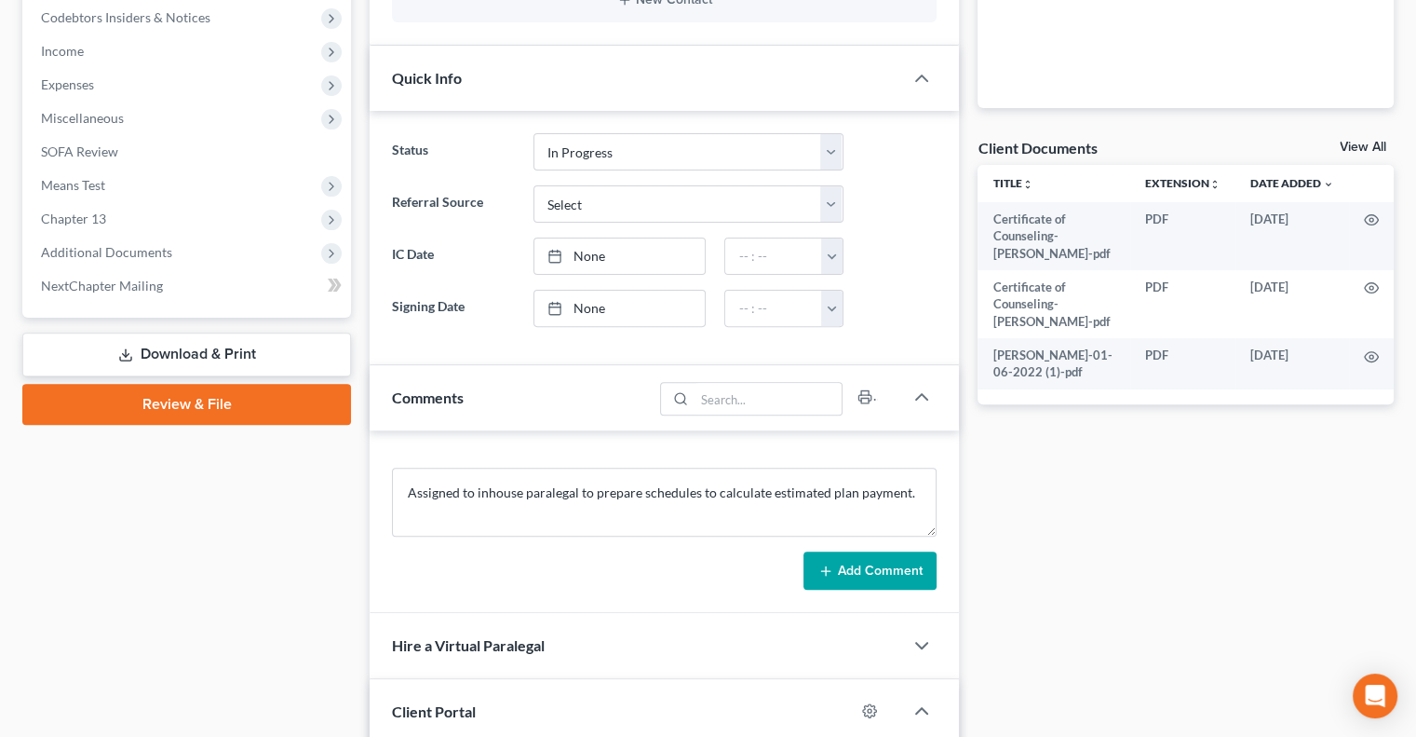
click at [825, 569] on icon at bounding box center [825, 570] width 15 height 15
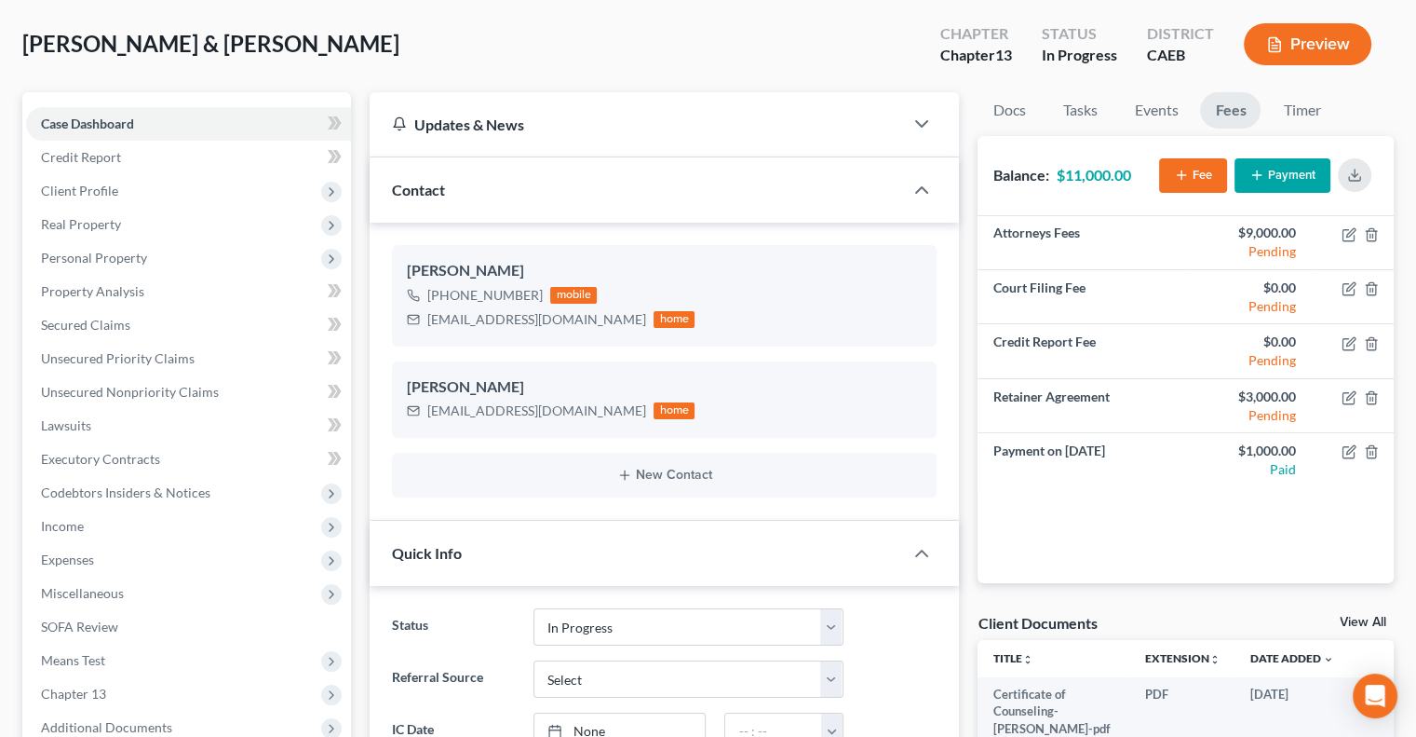
scroll to position [0, 0]
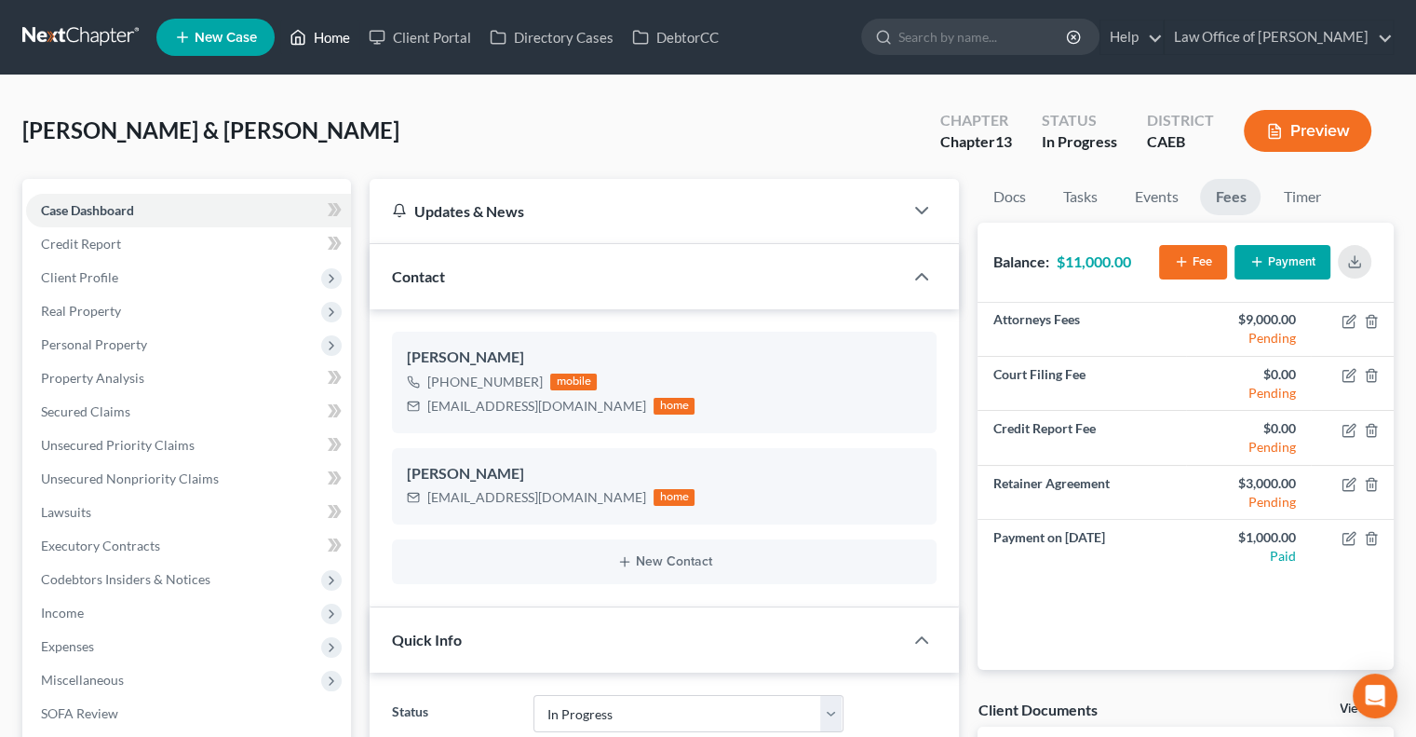
click at [328, 30] on link "Home" at bounding box center [319, 37] width 79 height 34
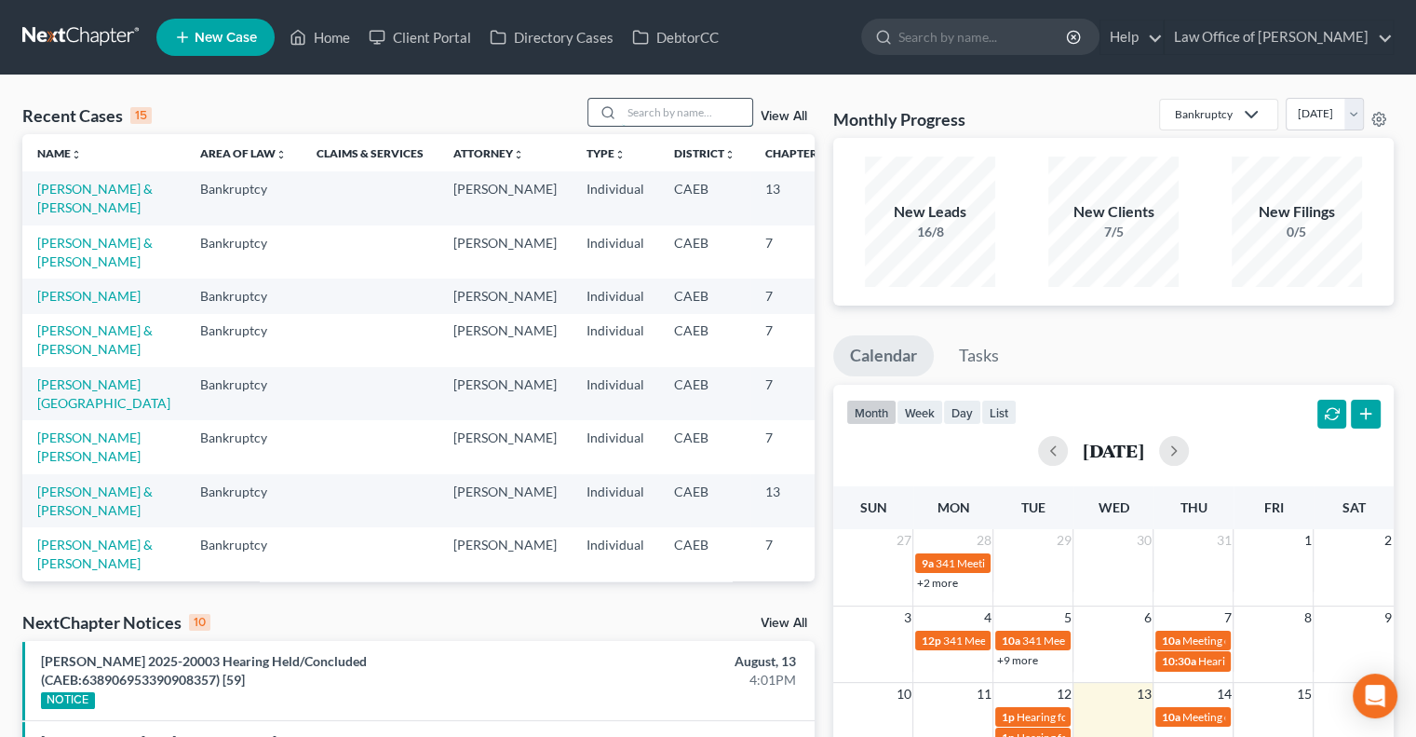
click at [678, 116] on input "search" at bounding box center [687, 112] width 130 height 27
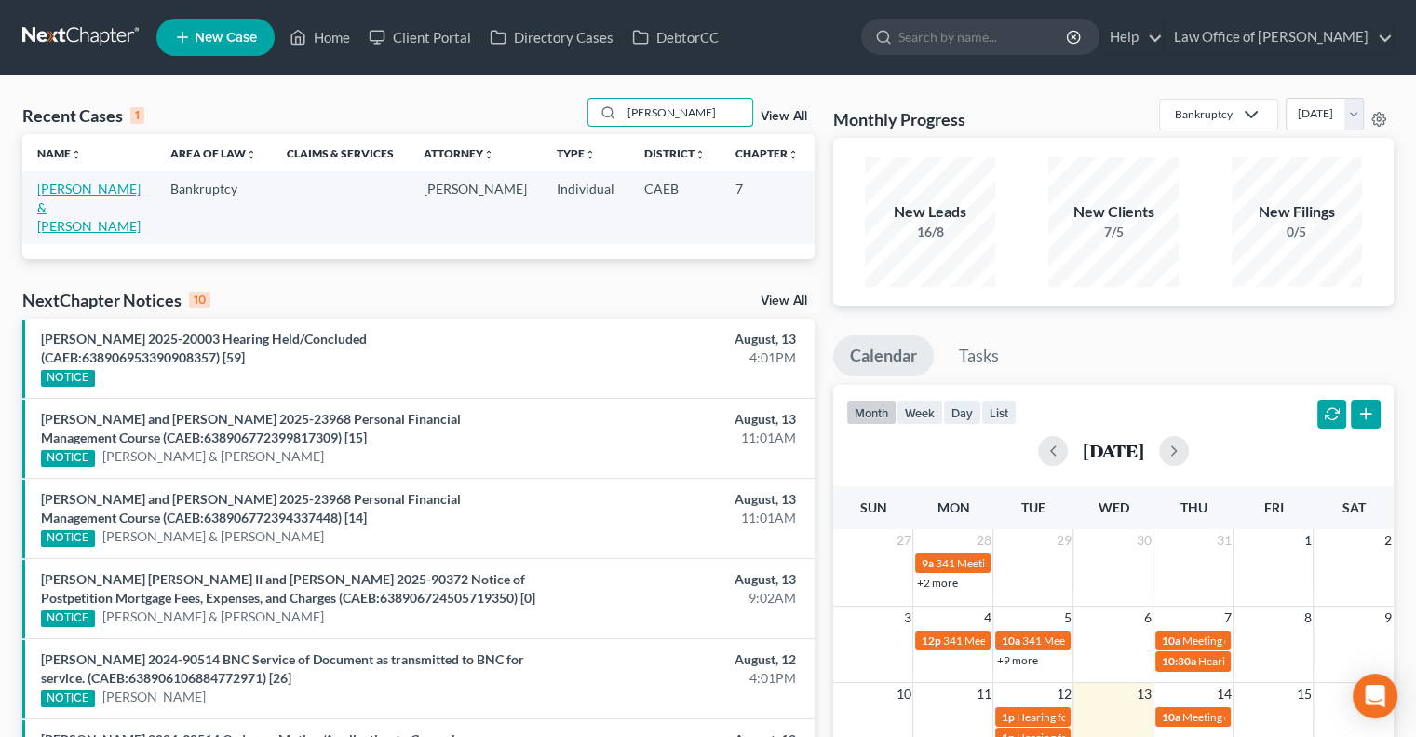
type input "[PERSON_NAME]"
click at [66, 203] on link "[PERSON_NAME] & [PERSON_NAME]" at bounding box center [88, 207] width 103 height 53
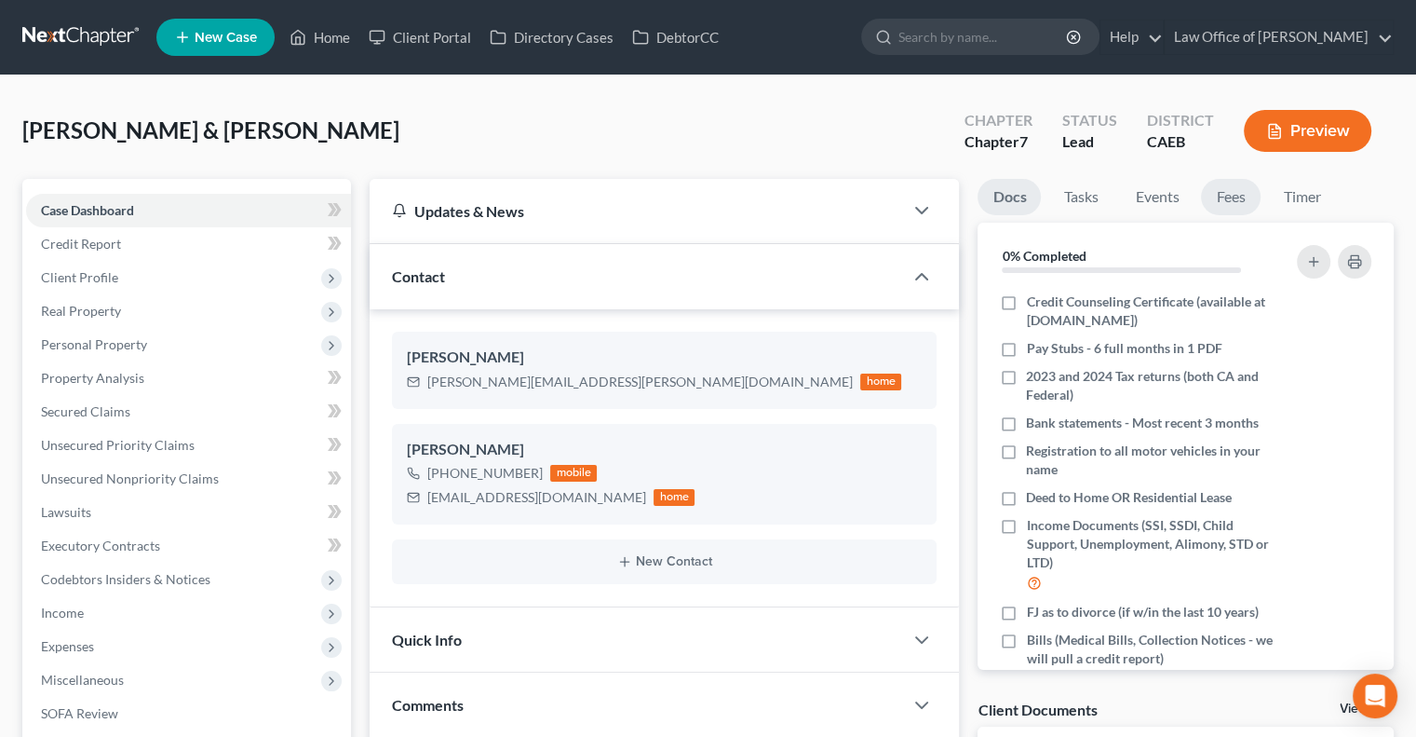
click at [1230, 189] on link "Fees" at bounding box center [1231, 197] width 60 height 36
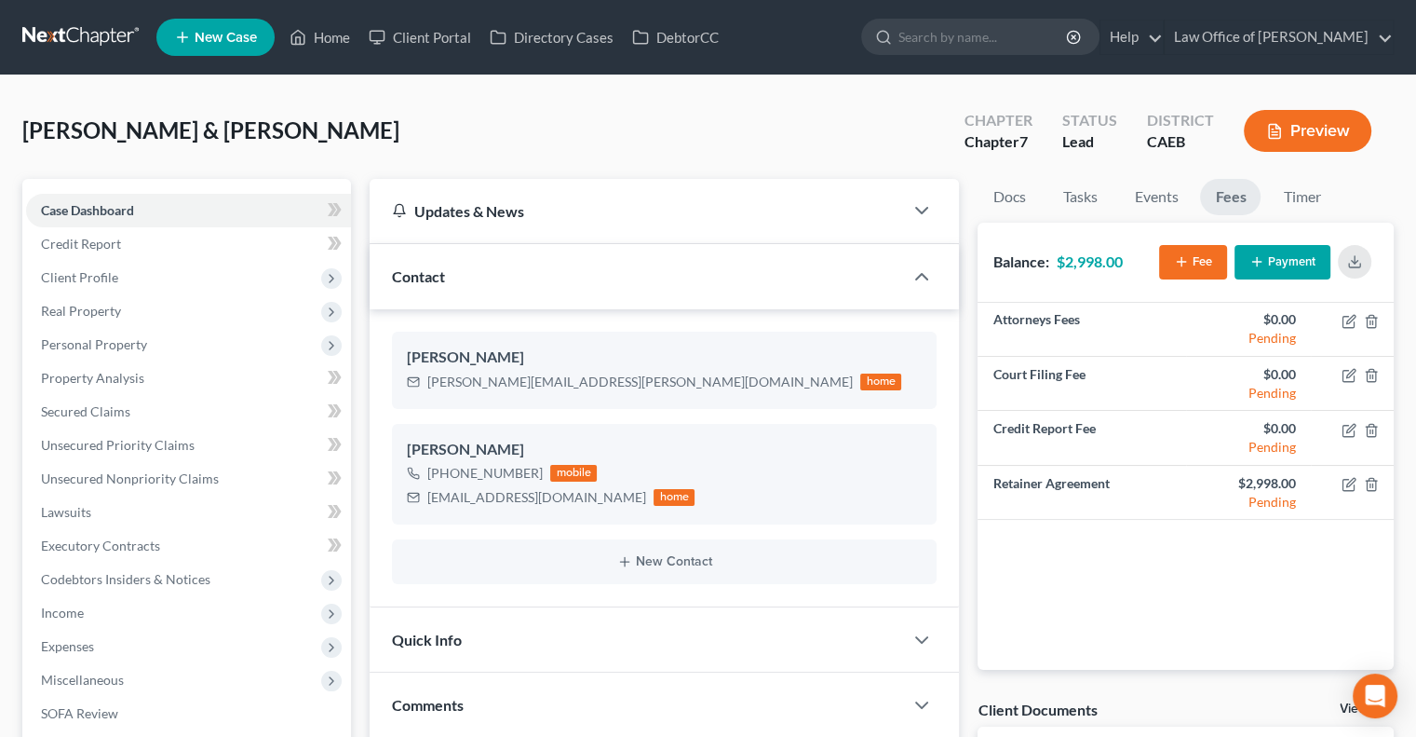
click at [1284, 250] on button "Payment" at bounding box center [1283, 262] width 96 height 34
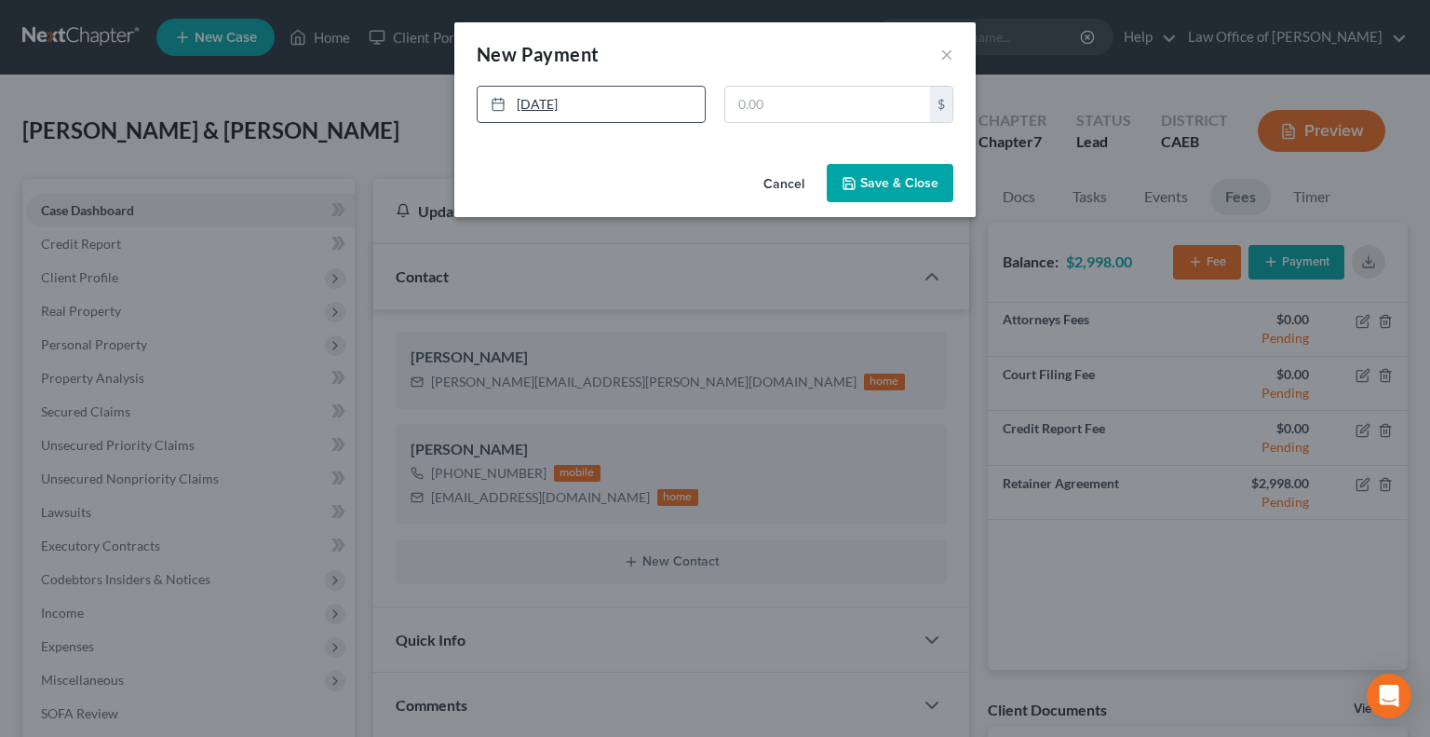
click at [535, 104] on link "[DATE]" at bounding box center [591, 104] width 227 height 35
click at [786, 118] on input "text" at bounding box center [827, 104] width 205 height 35
type input "500"
click at [841, 170] on button "Save & Close" at bounding box center [890, 183] width 127 height 39
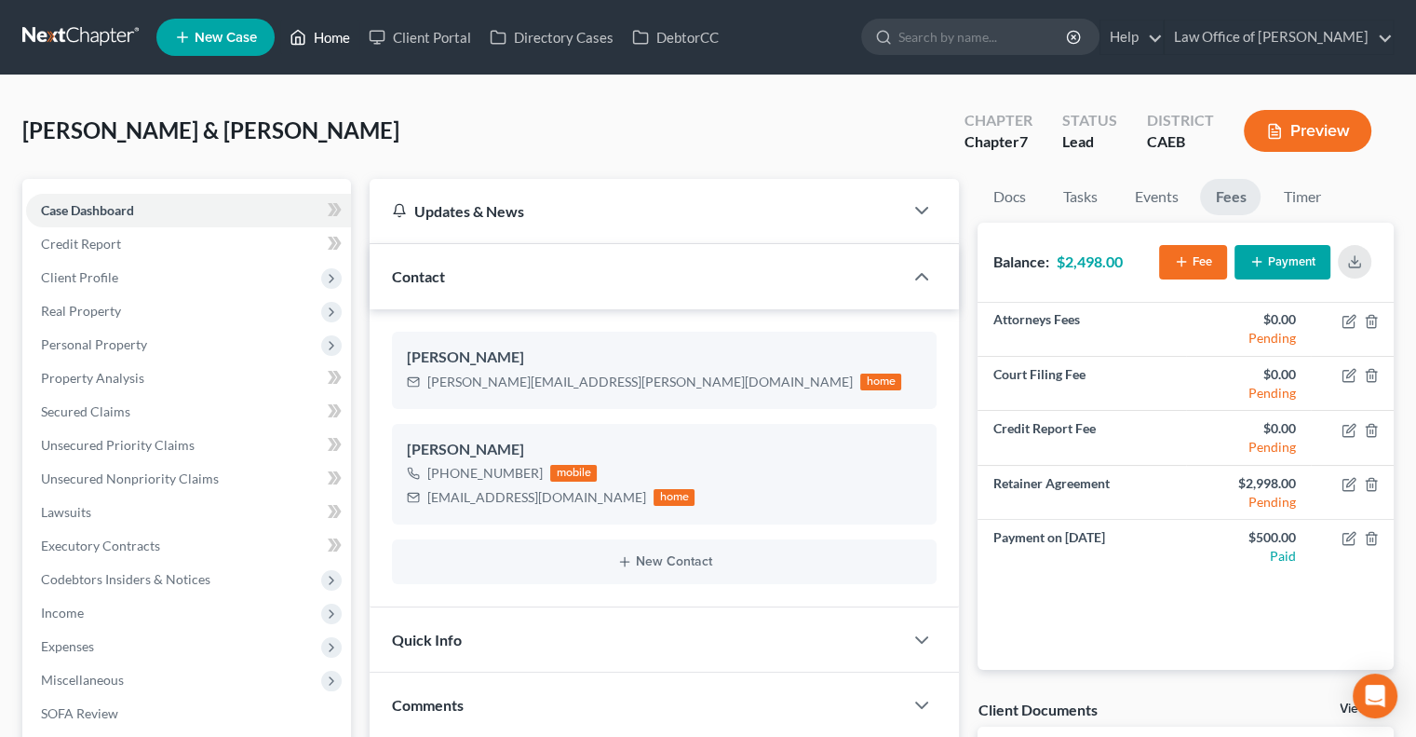
click at [317, 38] on link "Home" at bounding box center [319, 37] width 79 height 34
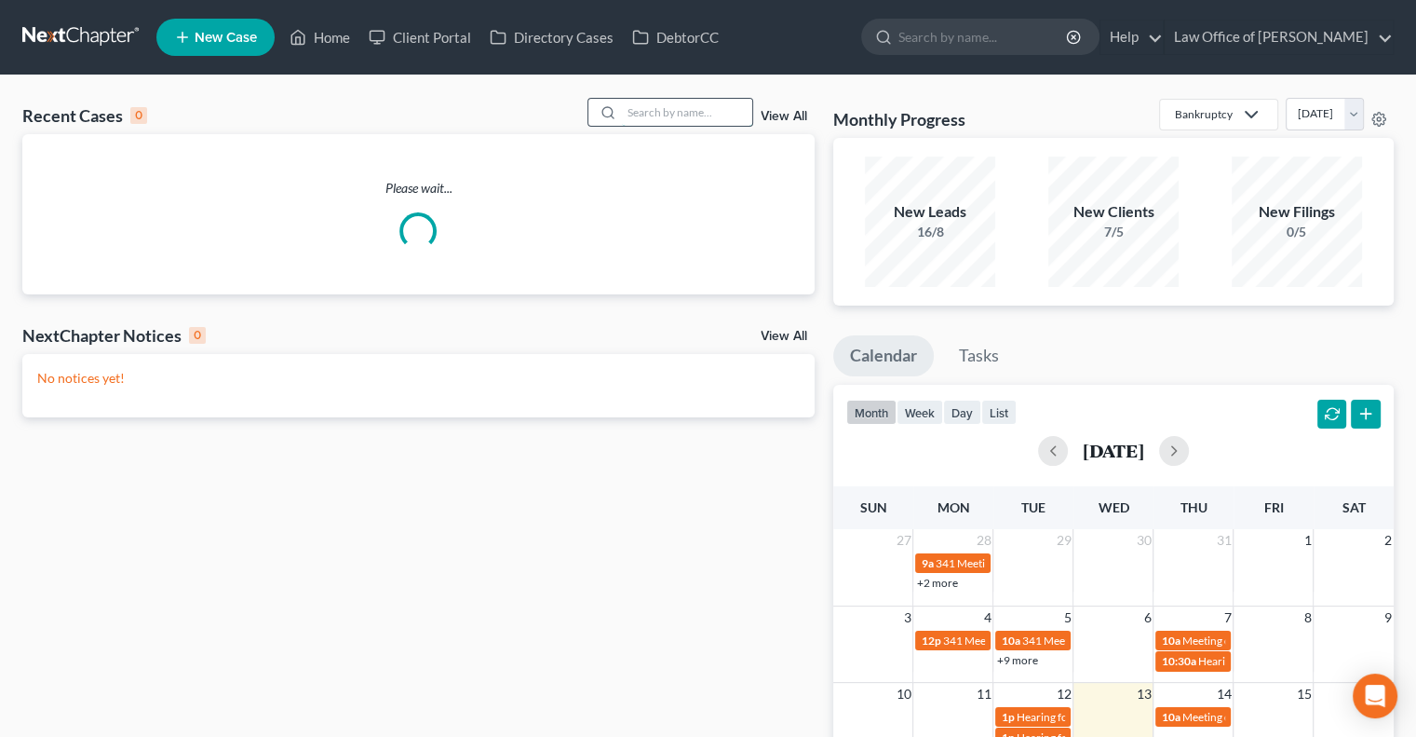
click at [664, 121] on input "search" at bounding box center [687, 112] width 130 height 27
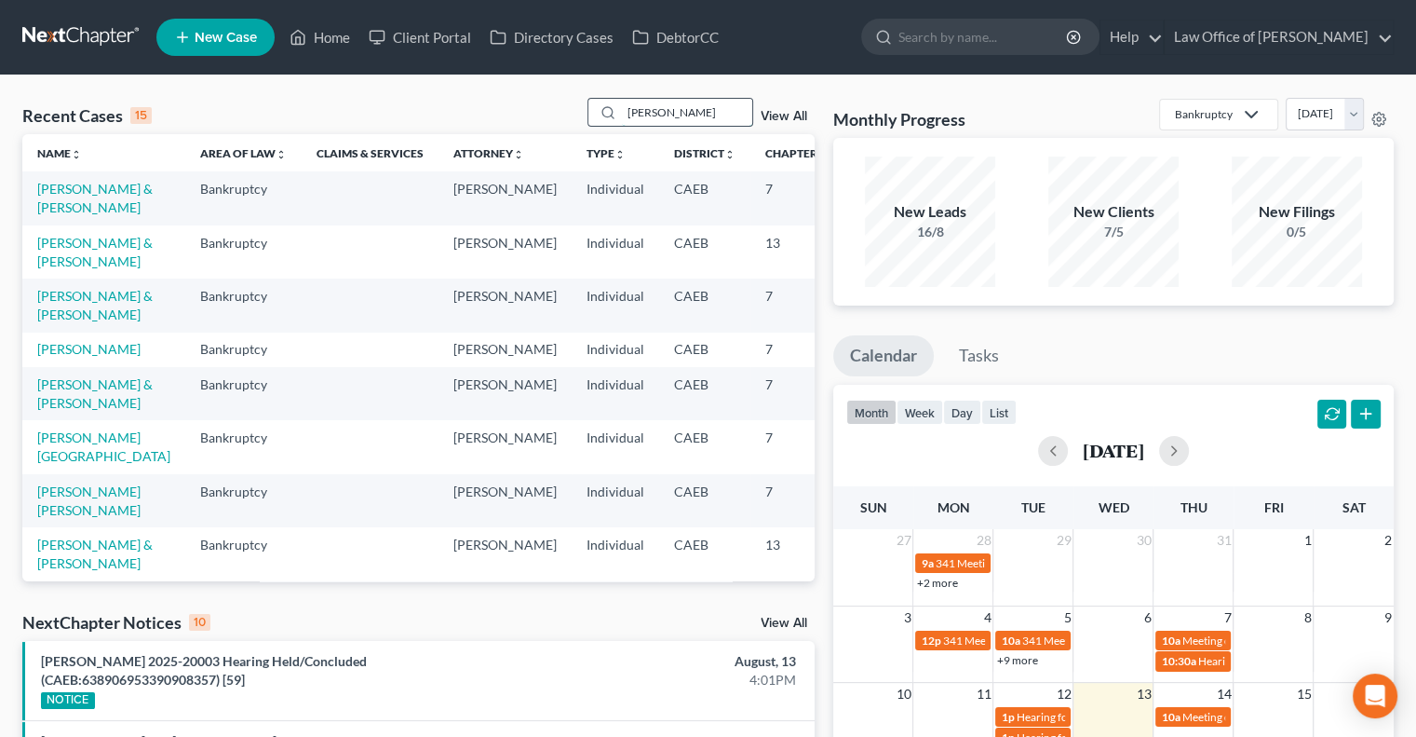
type input "[PERSON_NAME]"
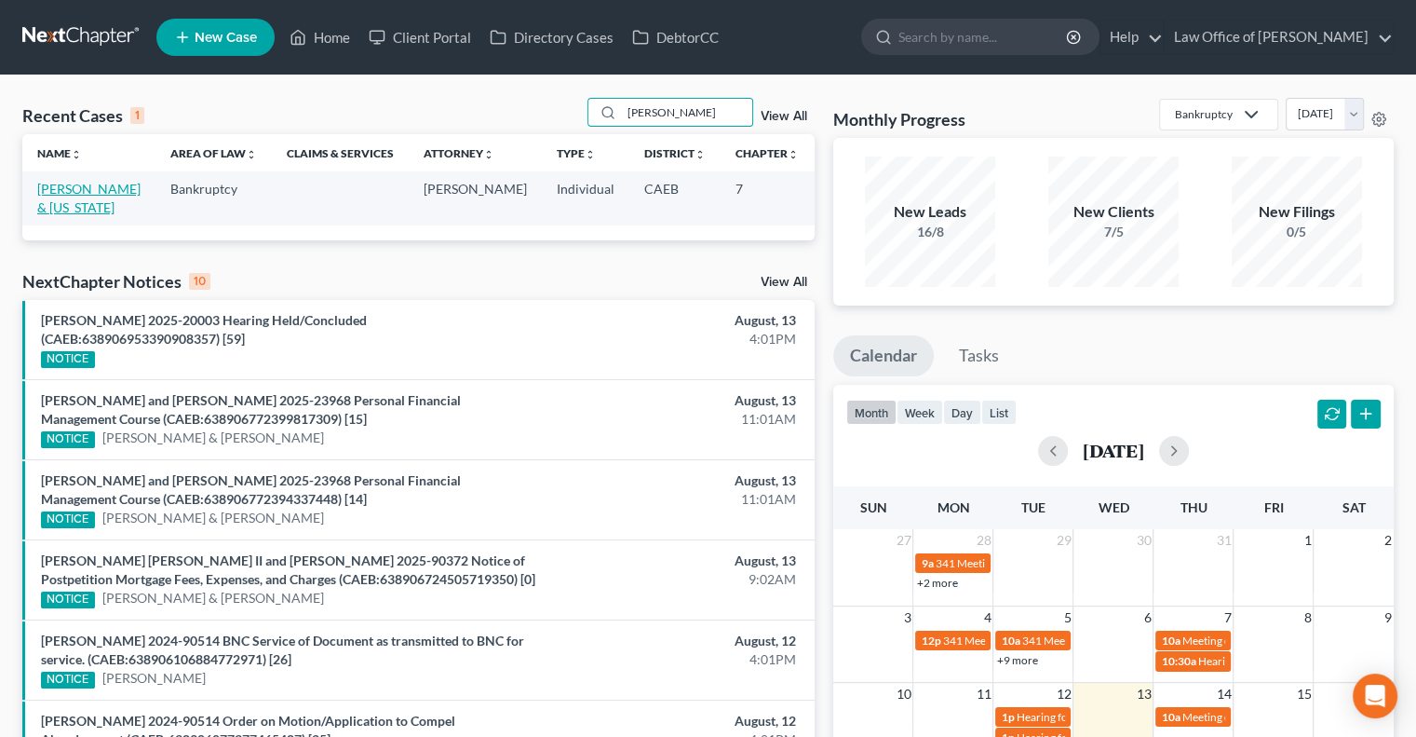
click at [60, 215] on link "[PERSON_NAME] & [US_STATE]" at bounding box center [88, 198] width 103 height 34
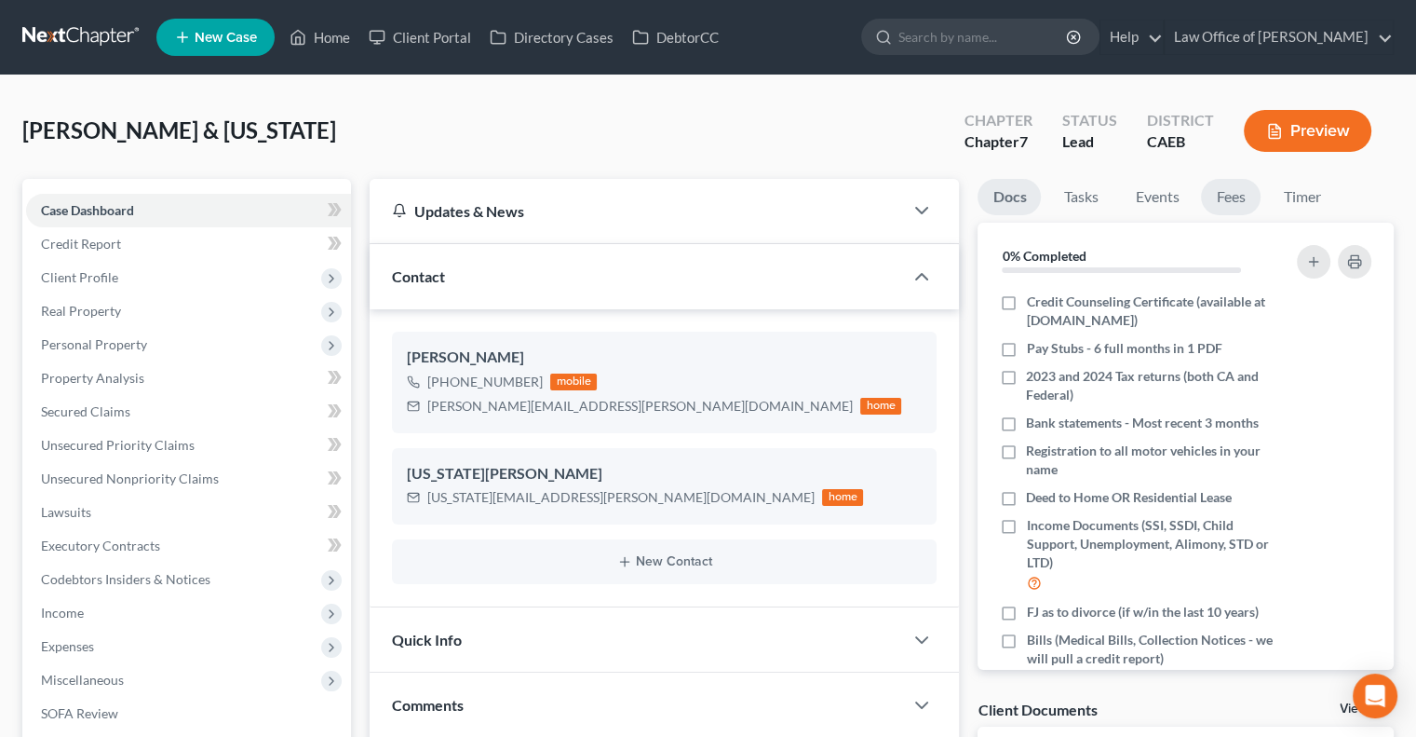
click at [1246, 193] on link "Fees" at bounding box center [1231, 197] width 60 height 36
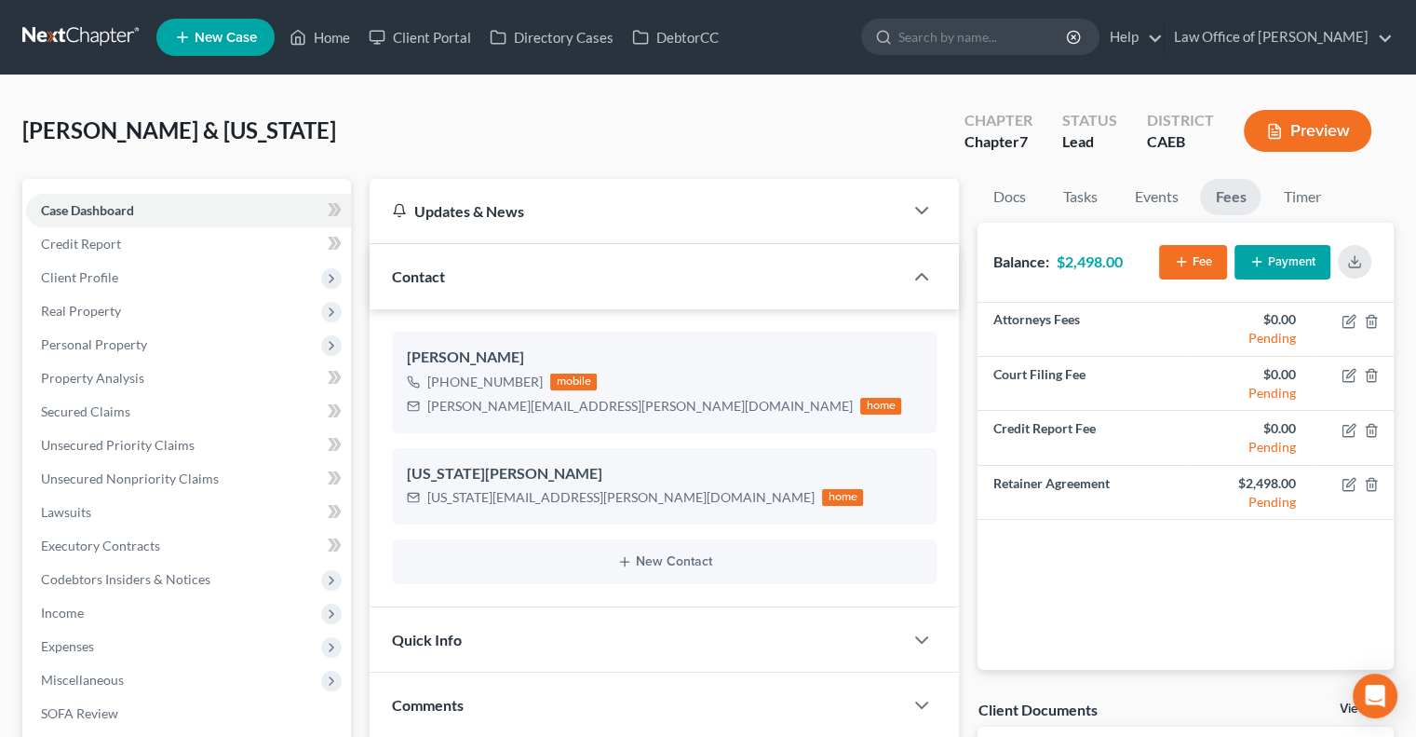
click at [1268, 260] on button "Payment" at bounding box center [1283, 262] width 96 height 34
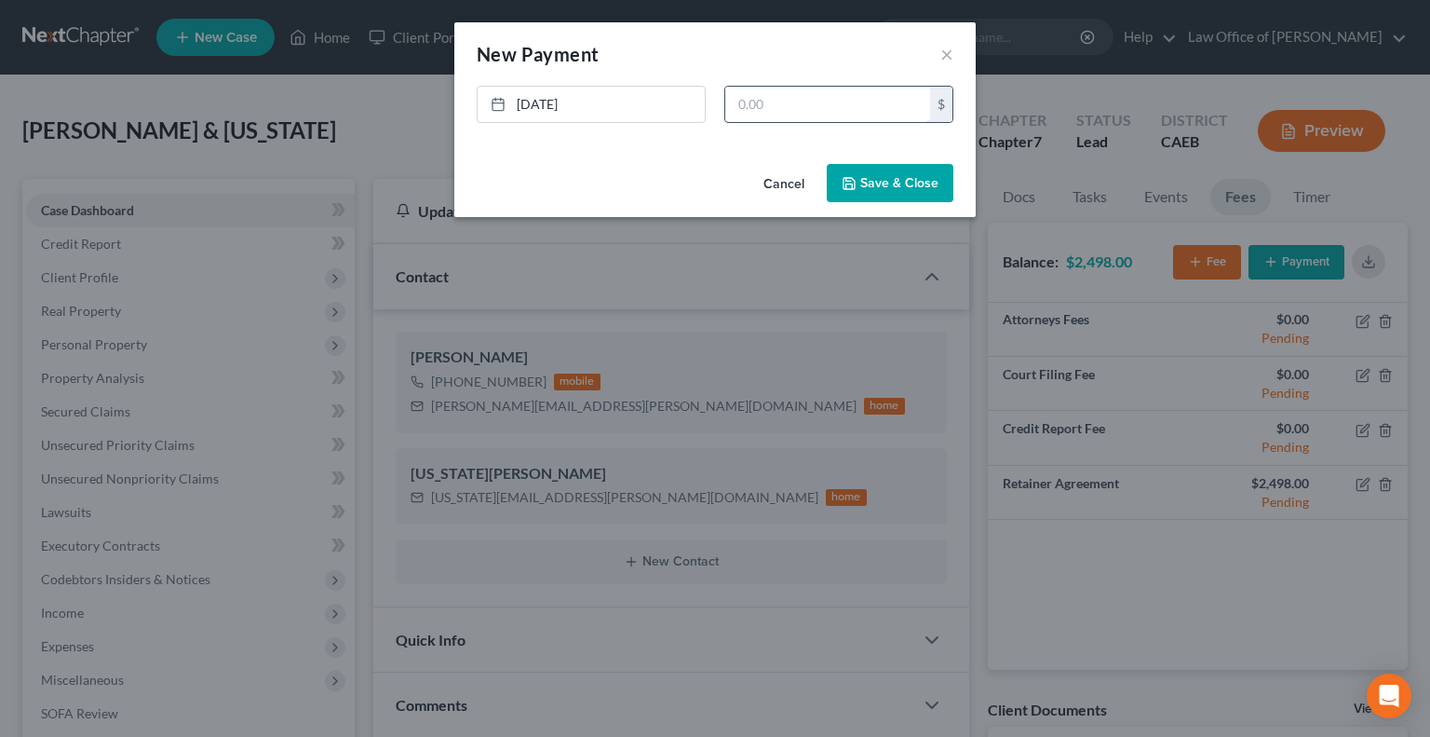
click at [805, 115] on input "text" at bounding box center [827, 104] width 205 height 35
type input "500"
click at [873, 176] on button "Save & Close" at bounding box center [890, 183] width 127 height 39
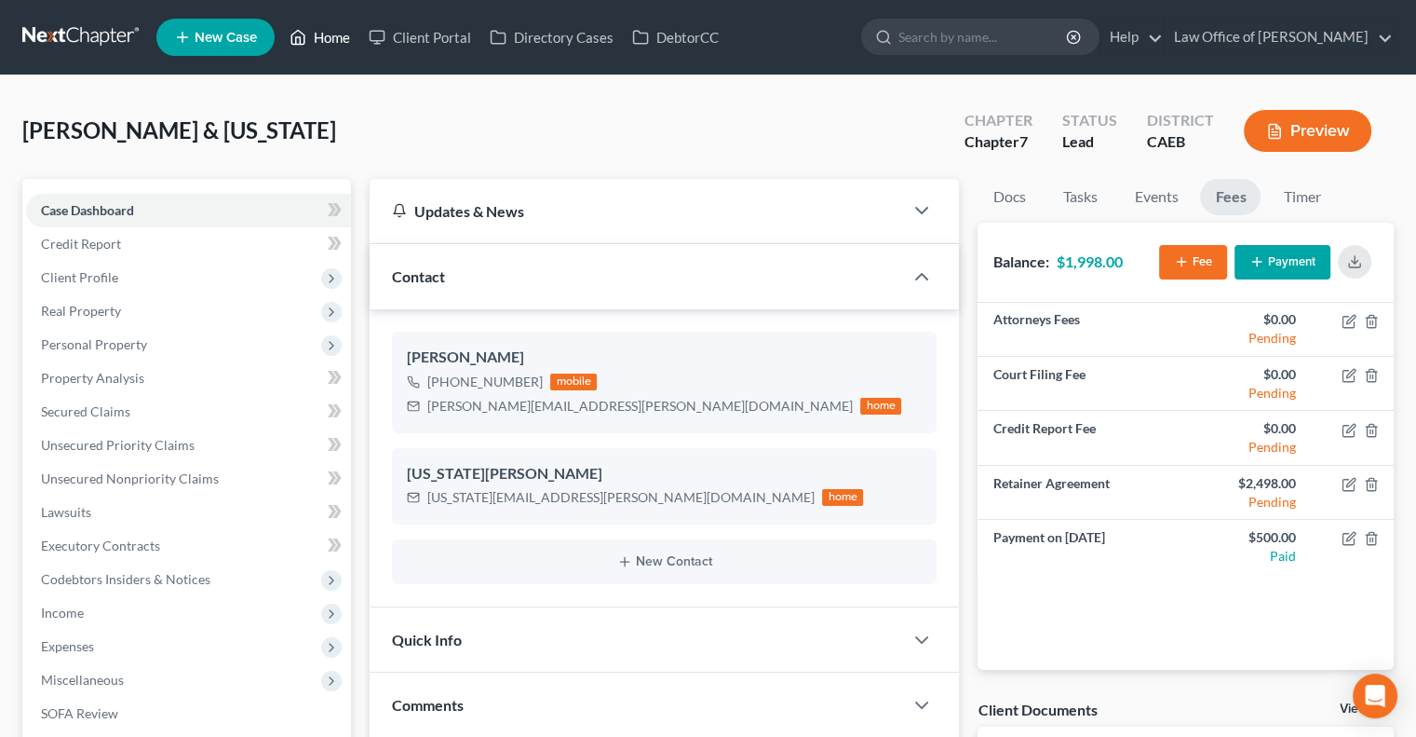
click at [331, 34] on link "Home" at bounding box center [319, 37] width 79 height 34
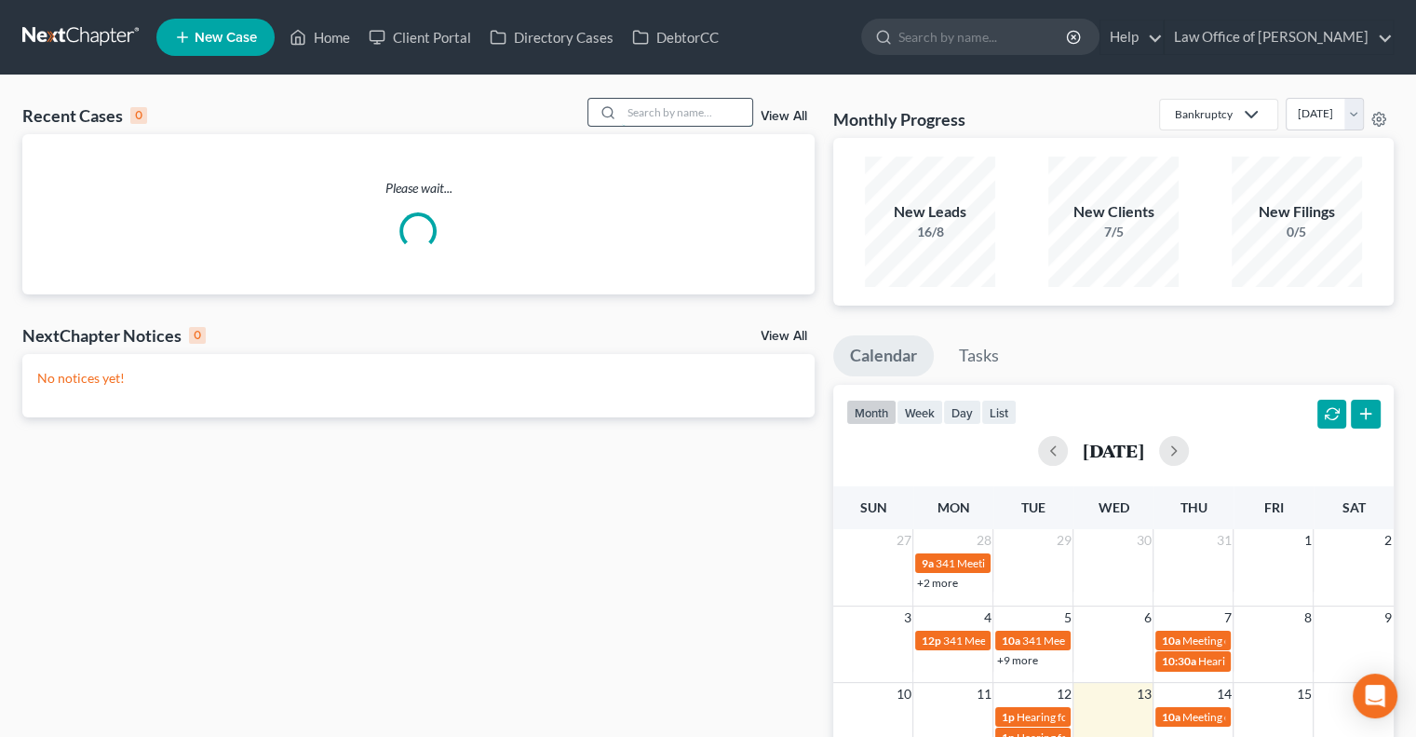
click at [638, 112] on input "search" at bounding box center [687, 112] width 130 height 27
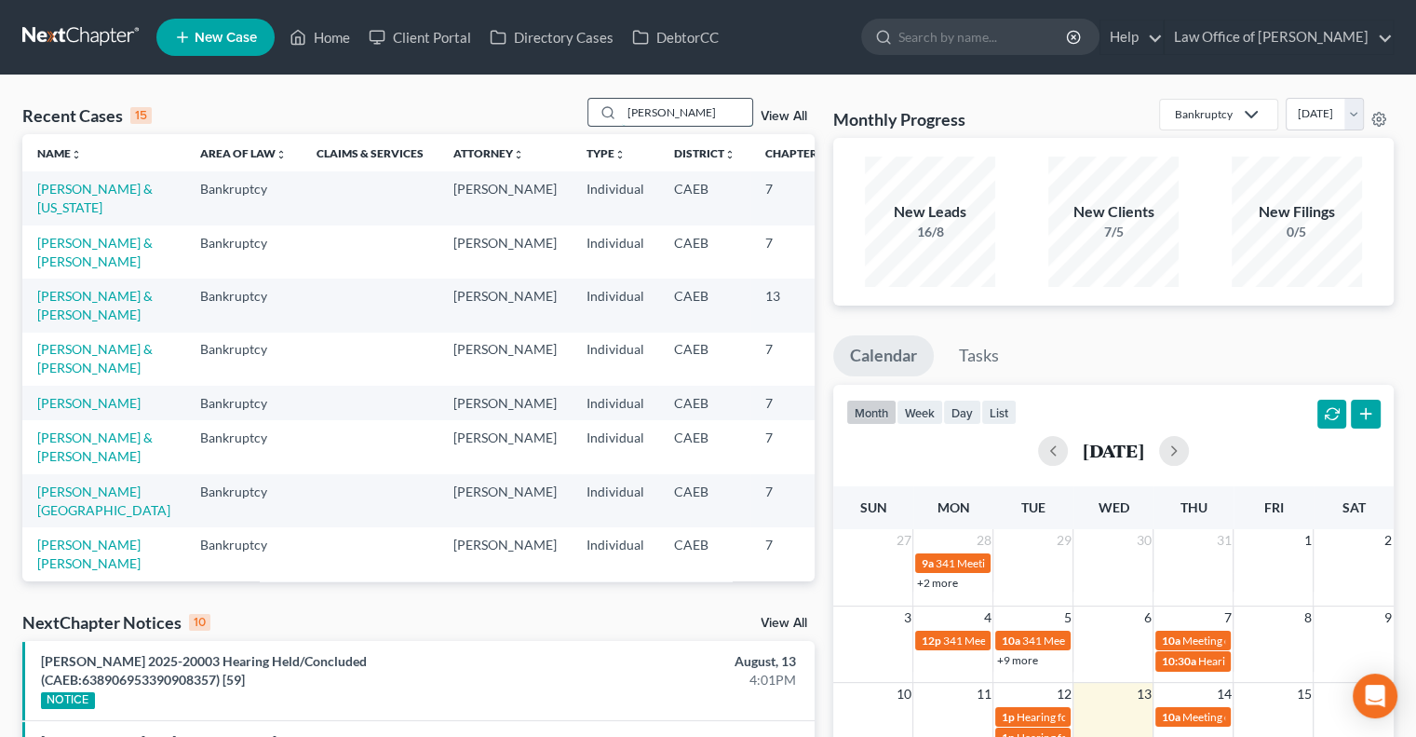
type input "[PERSON_NAME]"
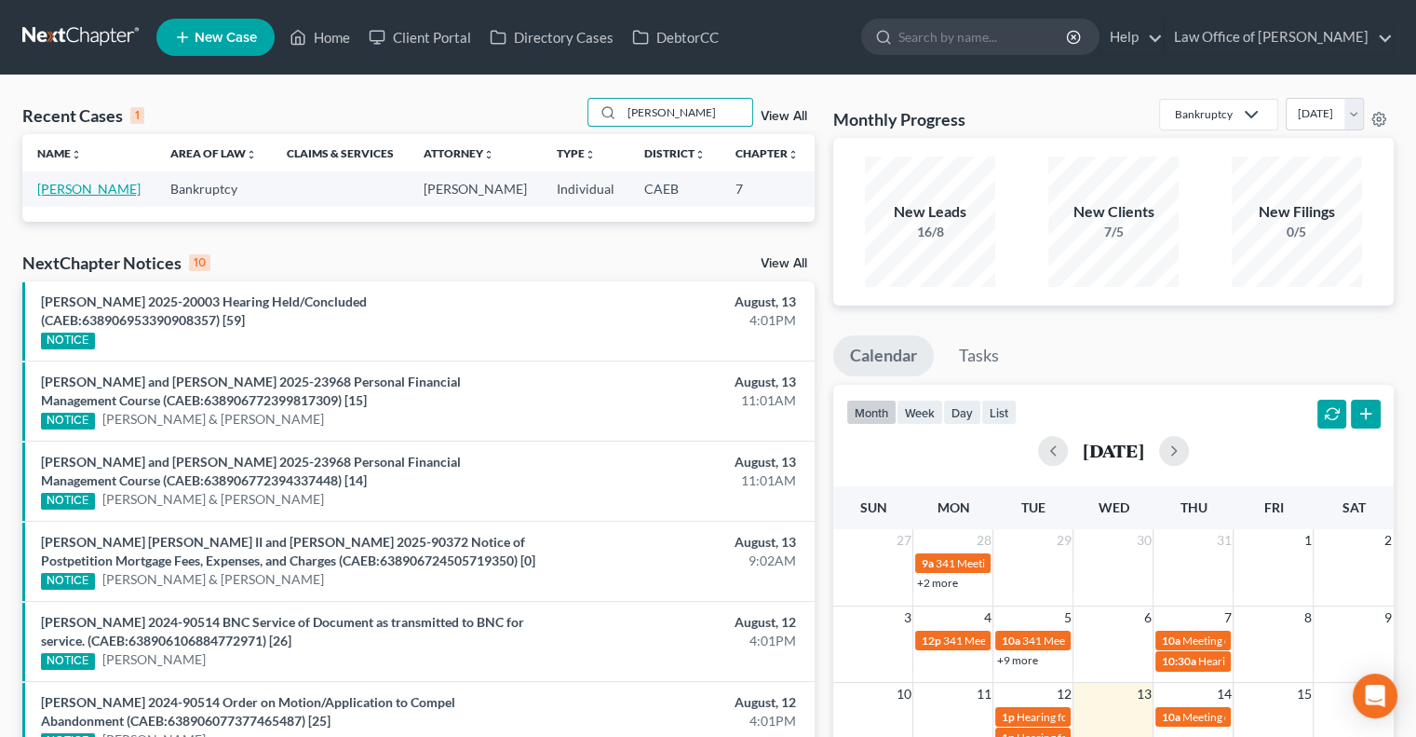
click at [53, 196] on link "[PERSON_NAME]" at bounding box center [88, 189] width 103 height 16
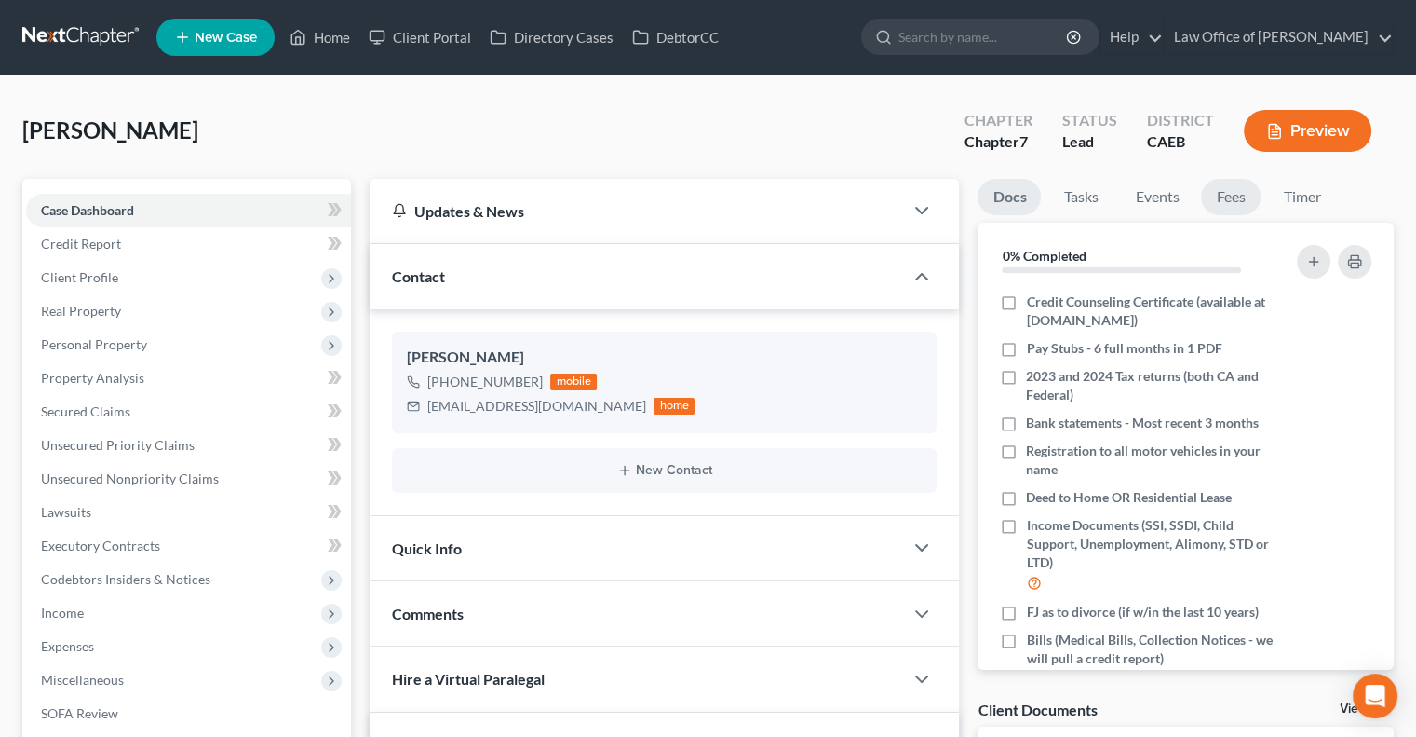
click at [1224, 194] on link "Fees" at bounding box center [1231, 197] width 60 height 36
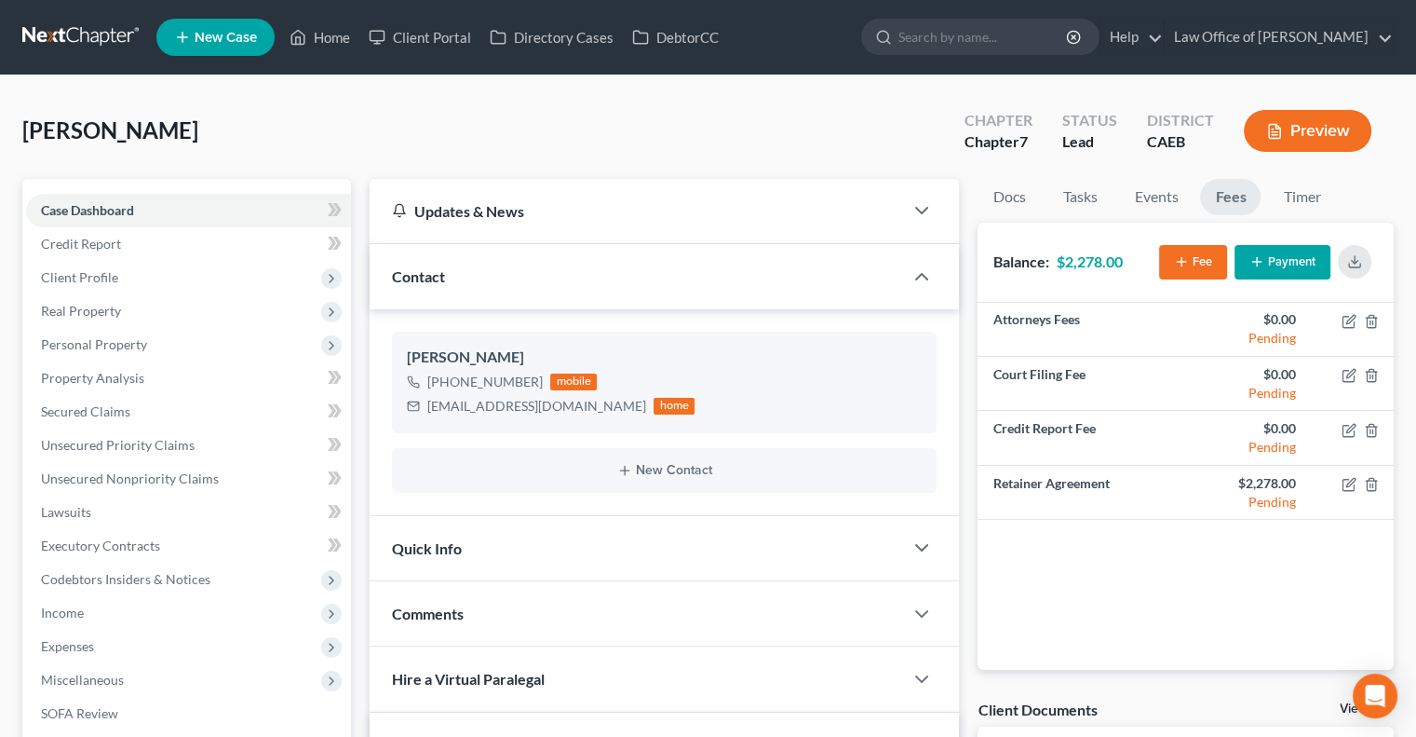
click at [1284, 276] on button "Payment" at bounding box center [1283, 262] width 96 height 34
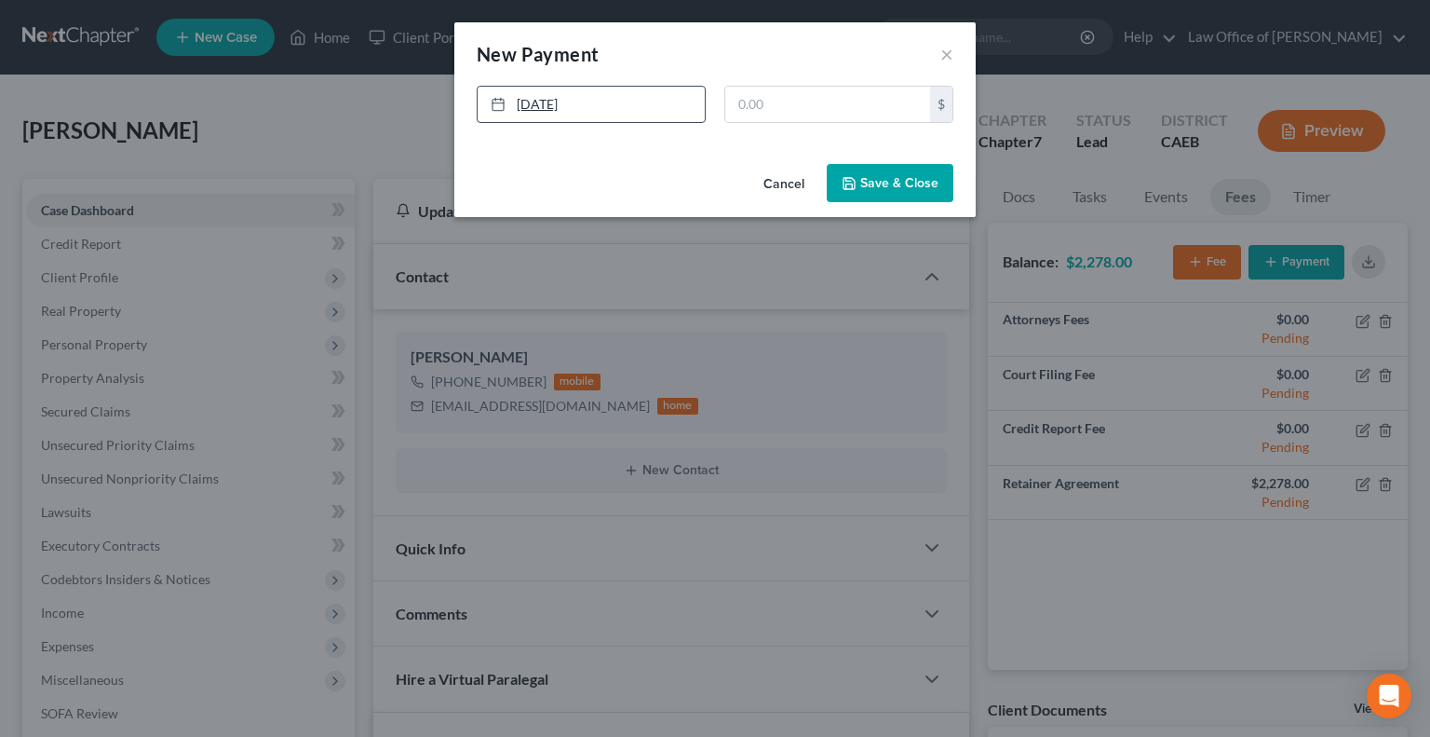
click at [539, 99] on link "[DATE]" at bounding box center [591, 104] width 227 height 35
click at [749, 115] on input "text" at bounding box center [827, 104] width 205 height 35
type input "1,000"
click at [916, 183] on button "Save & Close" at bounding box center [890, 183] width 127 height 39
